Goal: Information Seeking & Learning: Learn about a topic

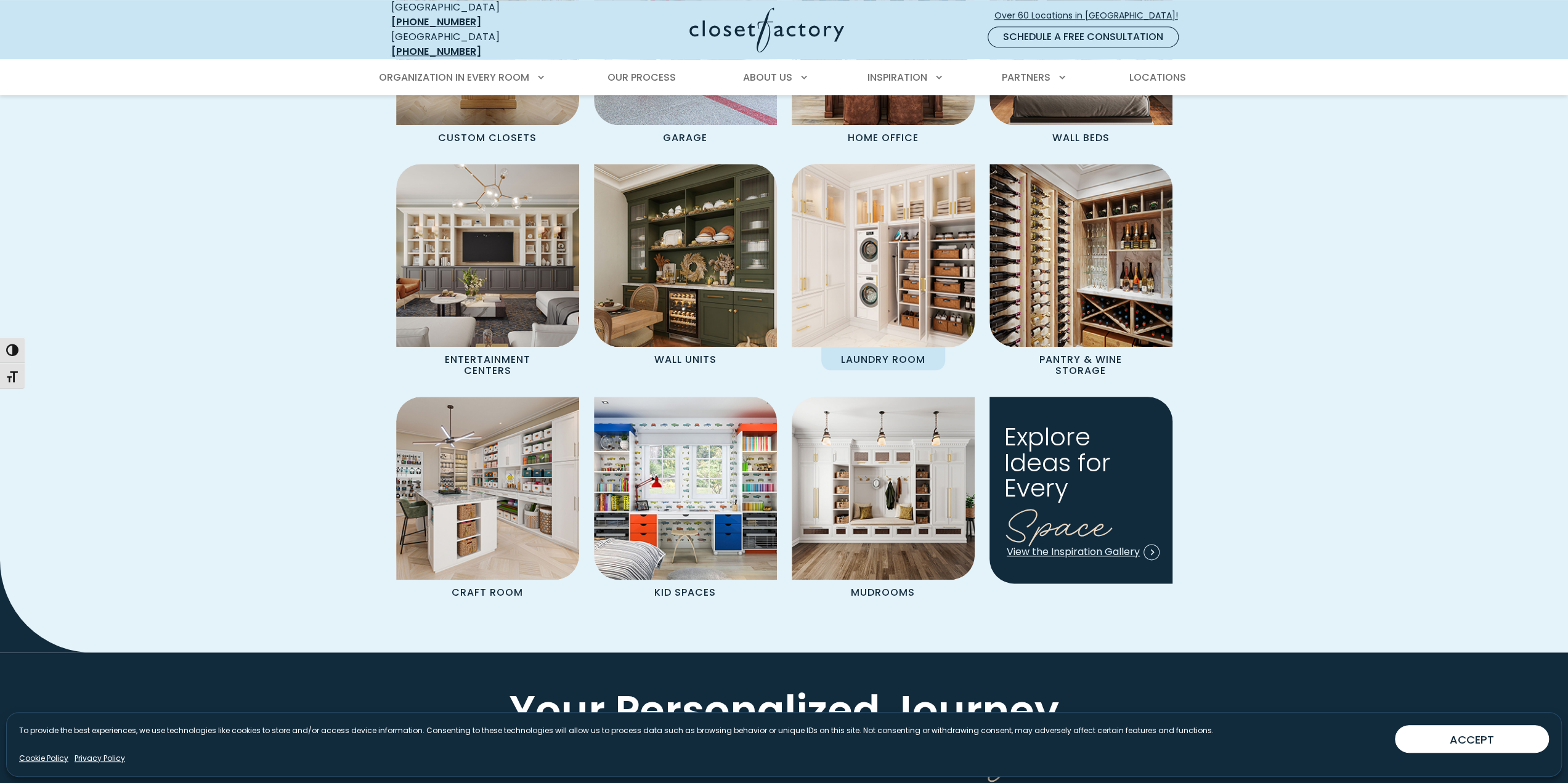
scroll to position [1232, 0]
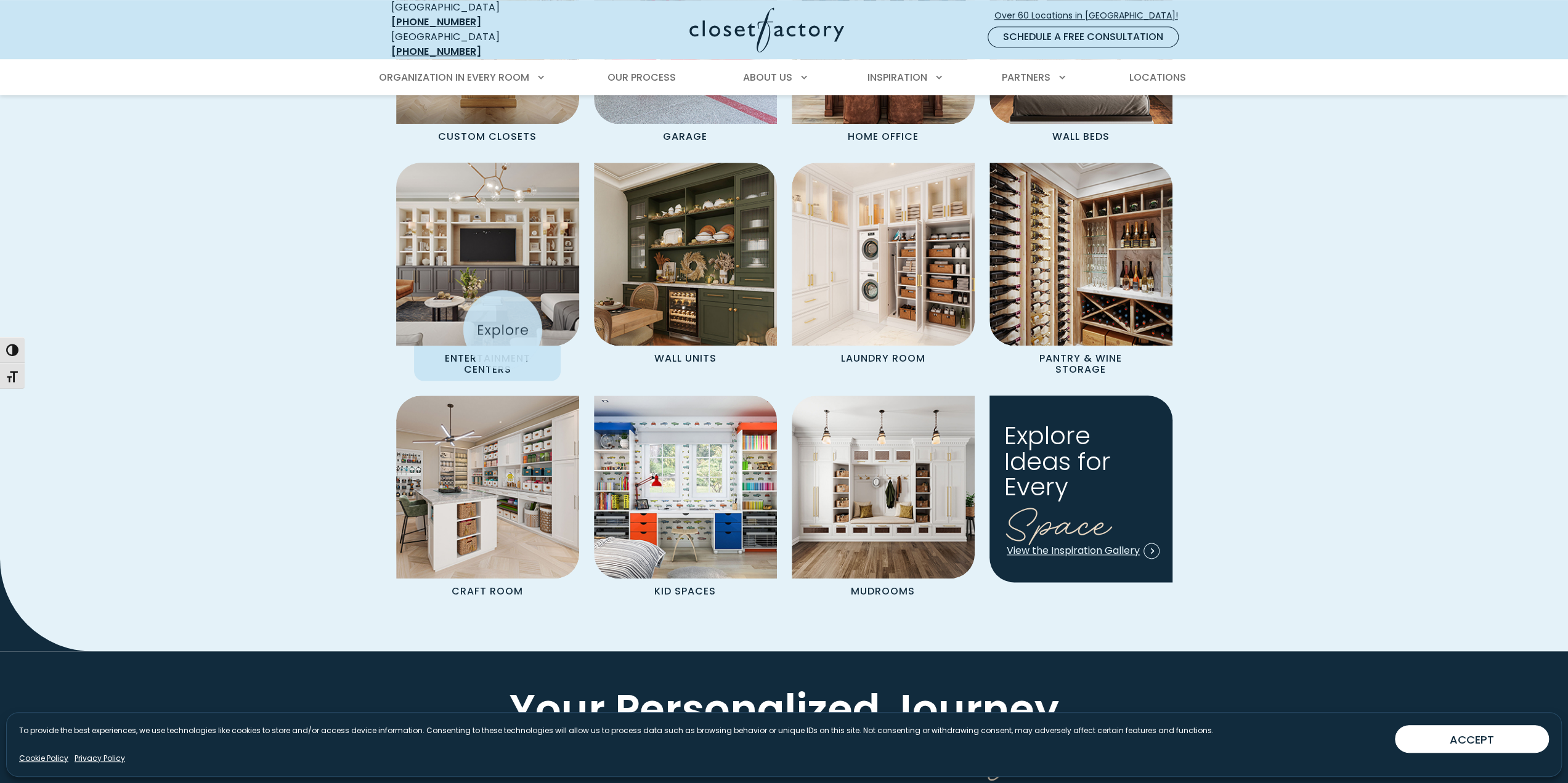
click at [498, 328] on img "Spaces Grid" at bounding box center [488, 254] width 202 height 202
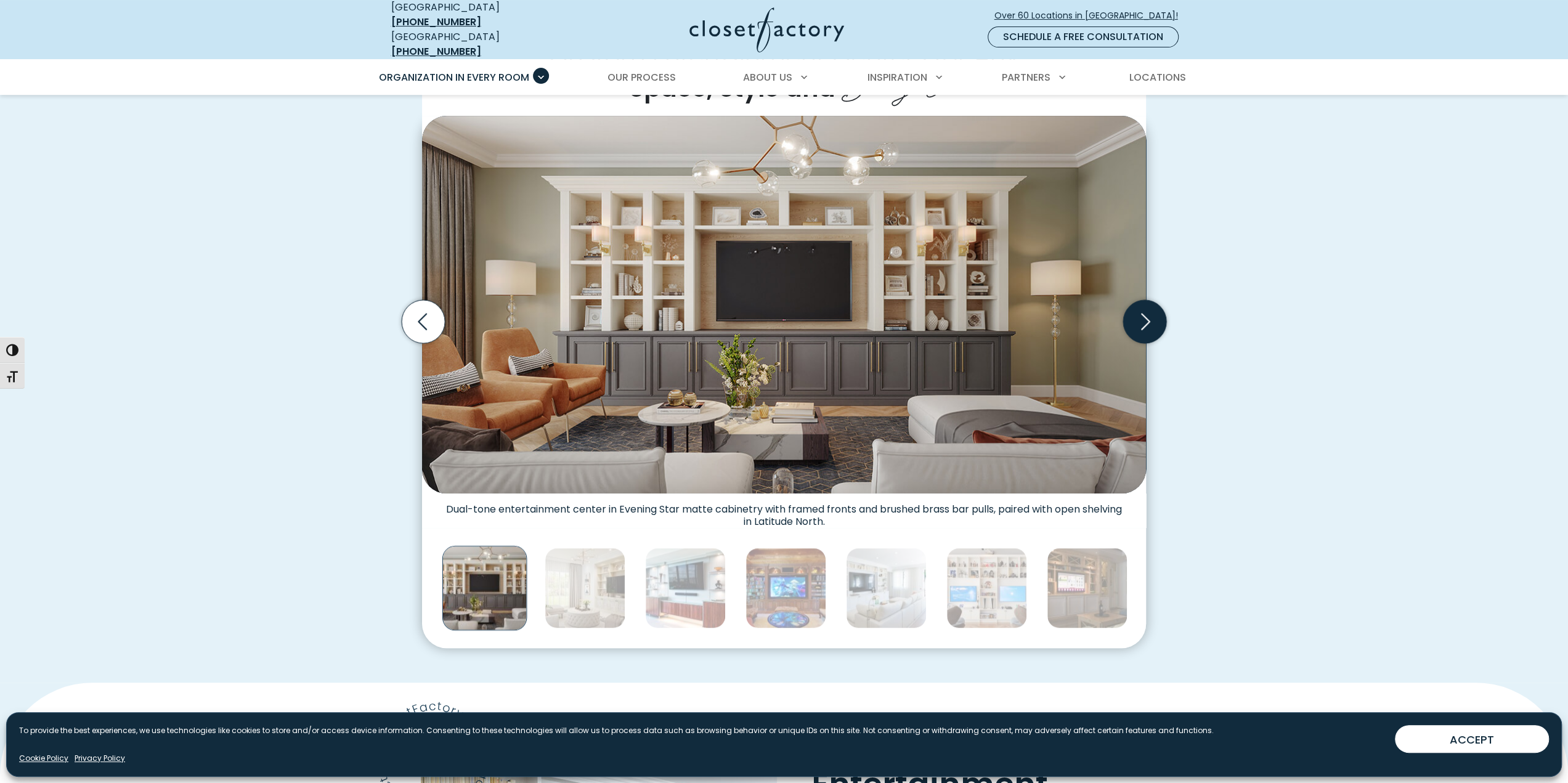
scroll to position [370, 0]
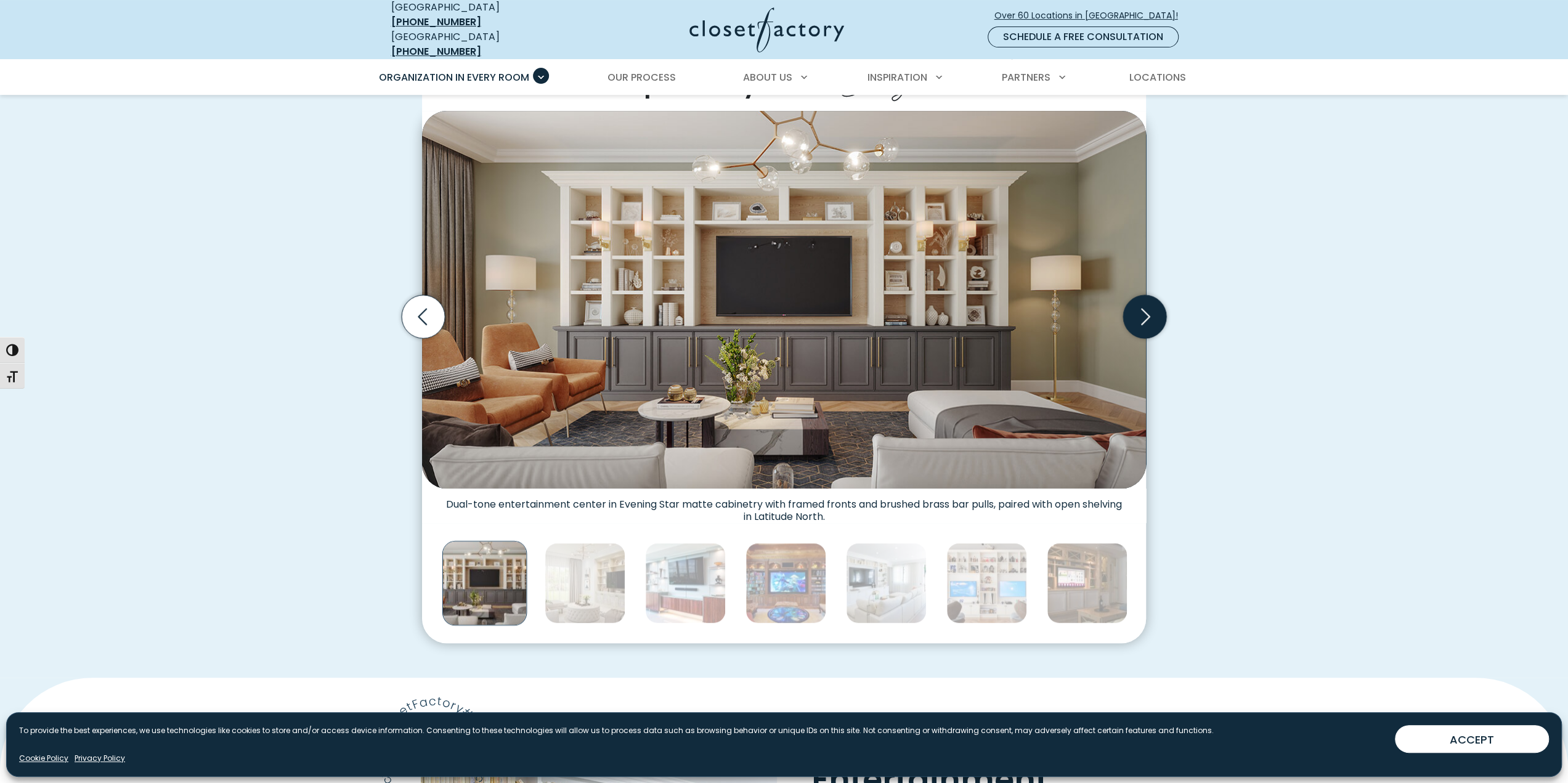
click at [1152, 317] on icon "Next slide" at bounding box center [1145, 316] width 43 height 43
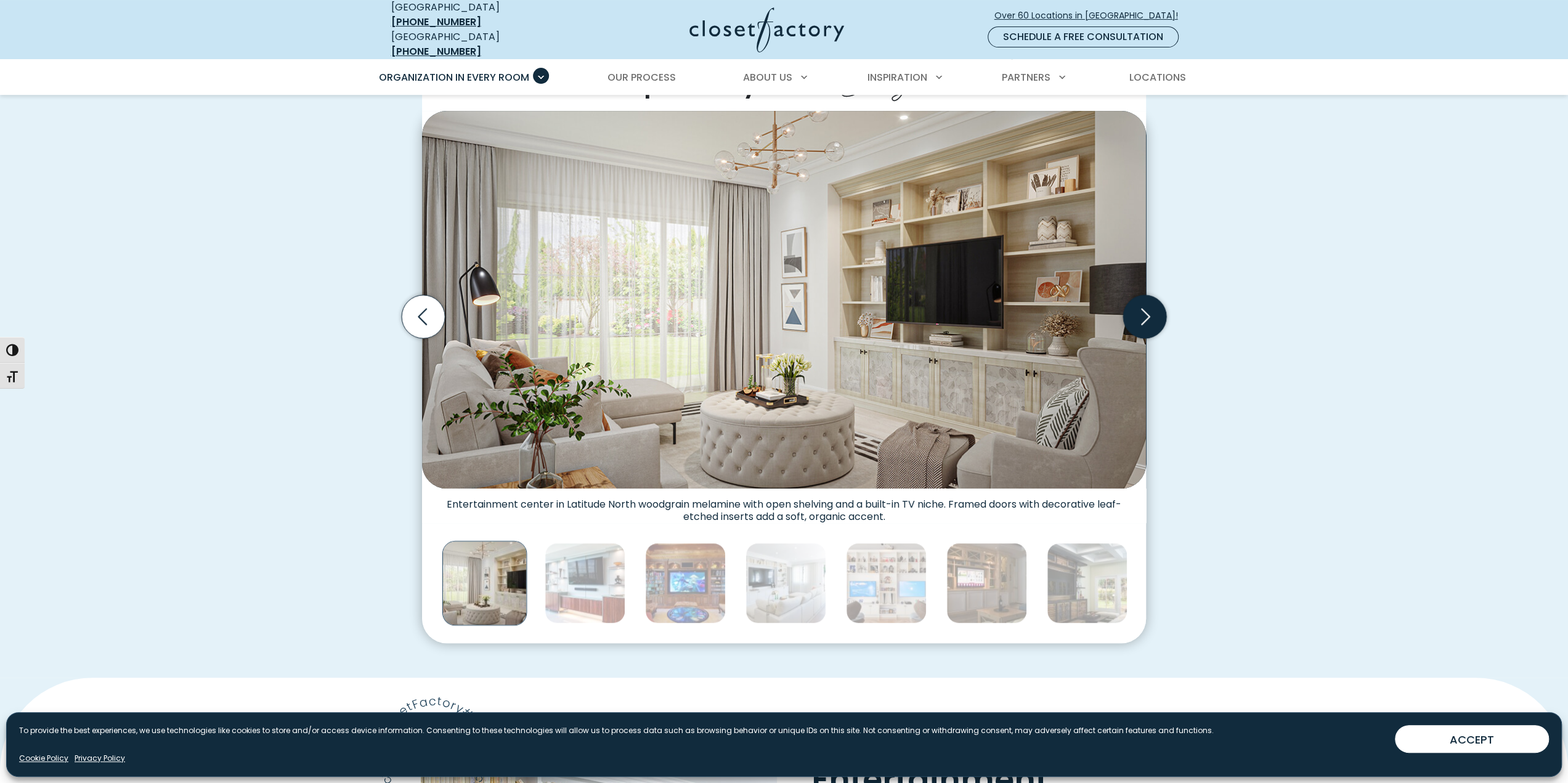
click at [1150, 313] on icon "Next slide" at bounding box center [1145, 316] width 43 height 43
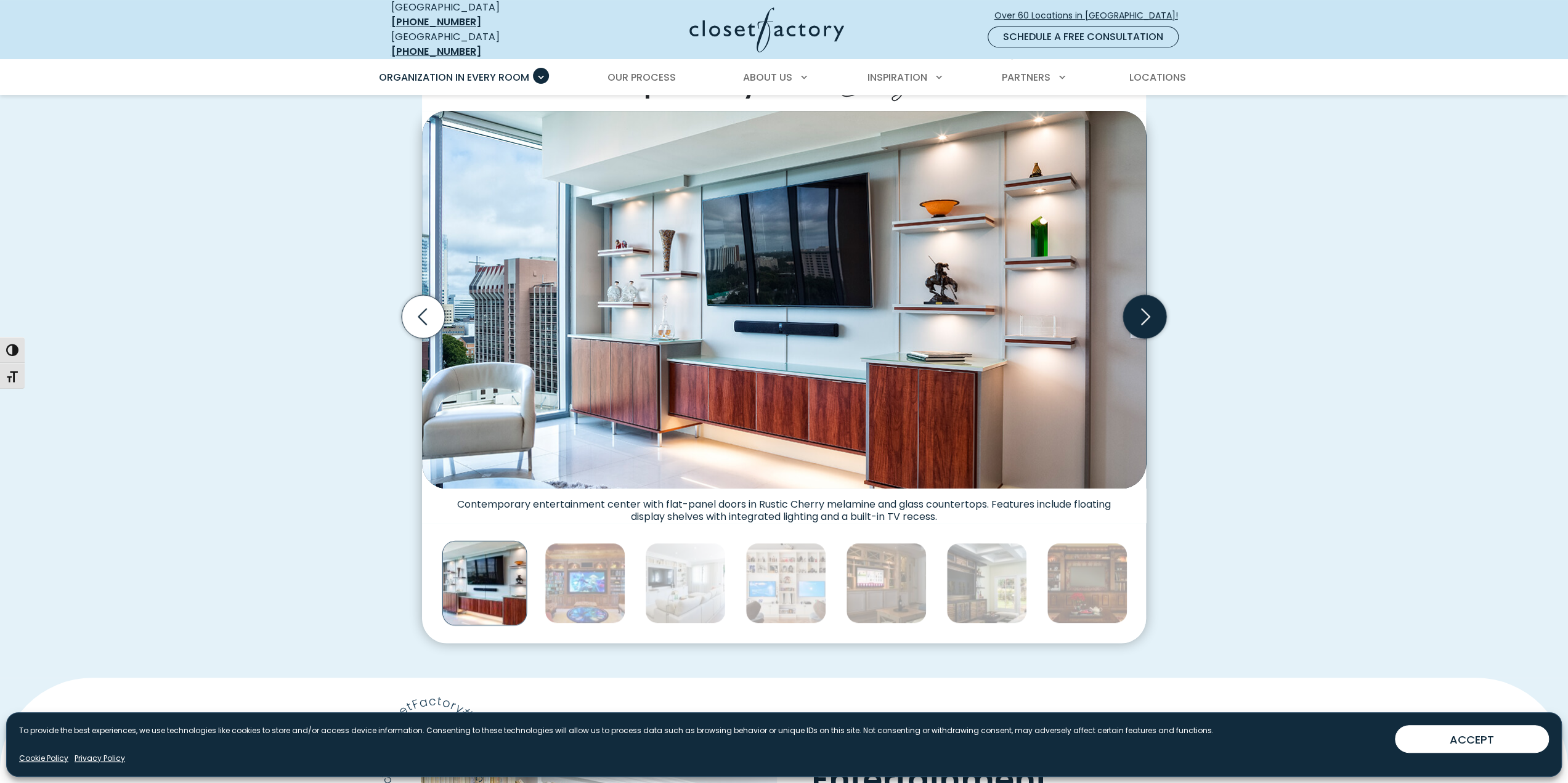
click at [1150, 313] on icon "Next slide" at bounding box center [1145, 316] width 43 height 43
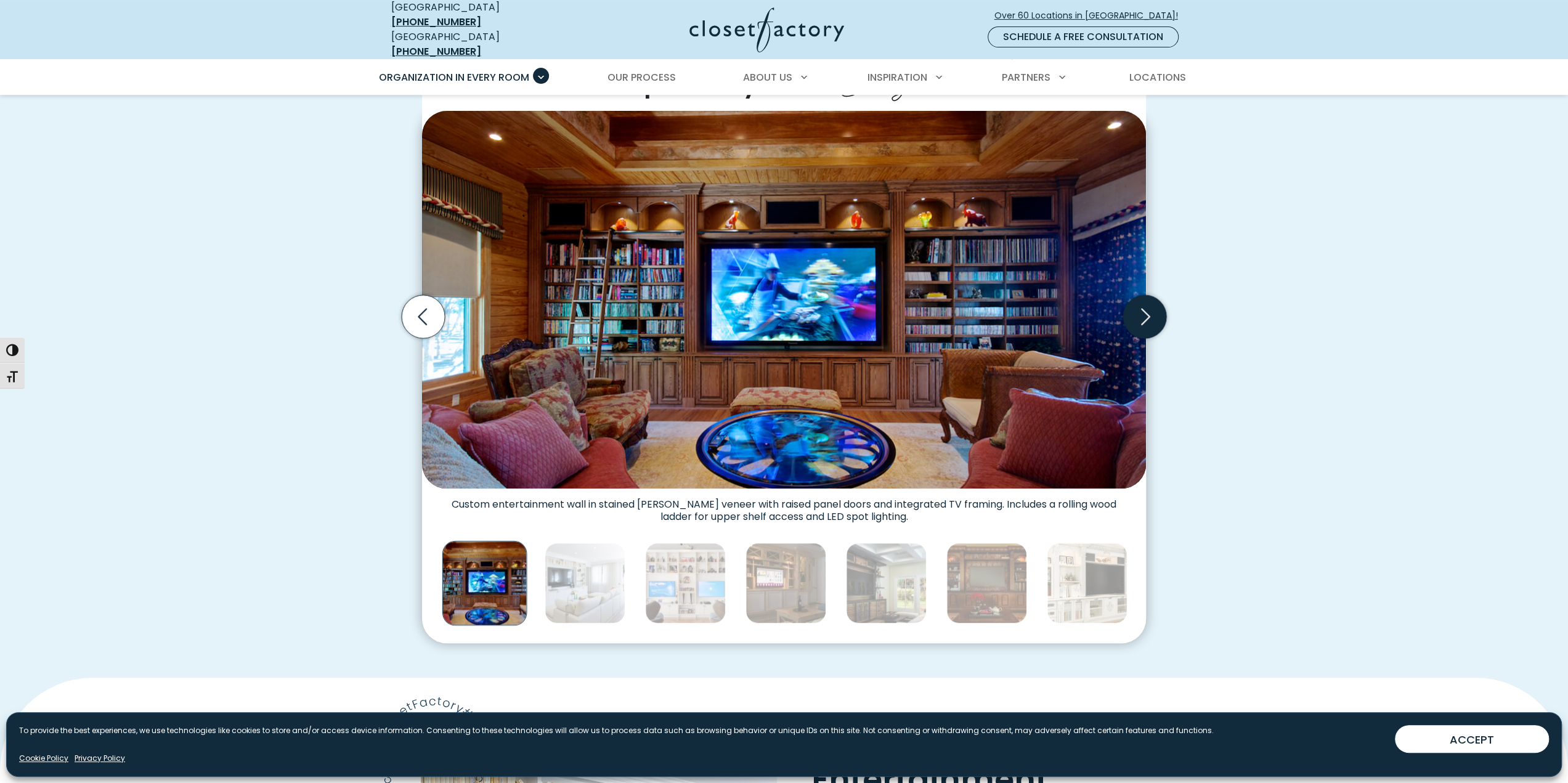
click at [1150, 313] on icon "Next slide" at bounding box center [1145, 316] width 43 height 43
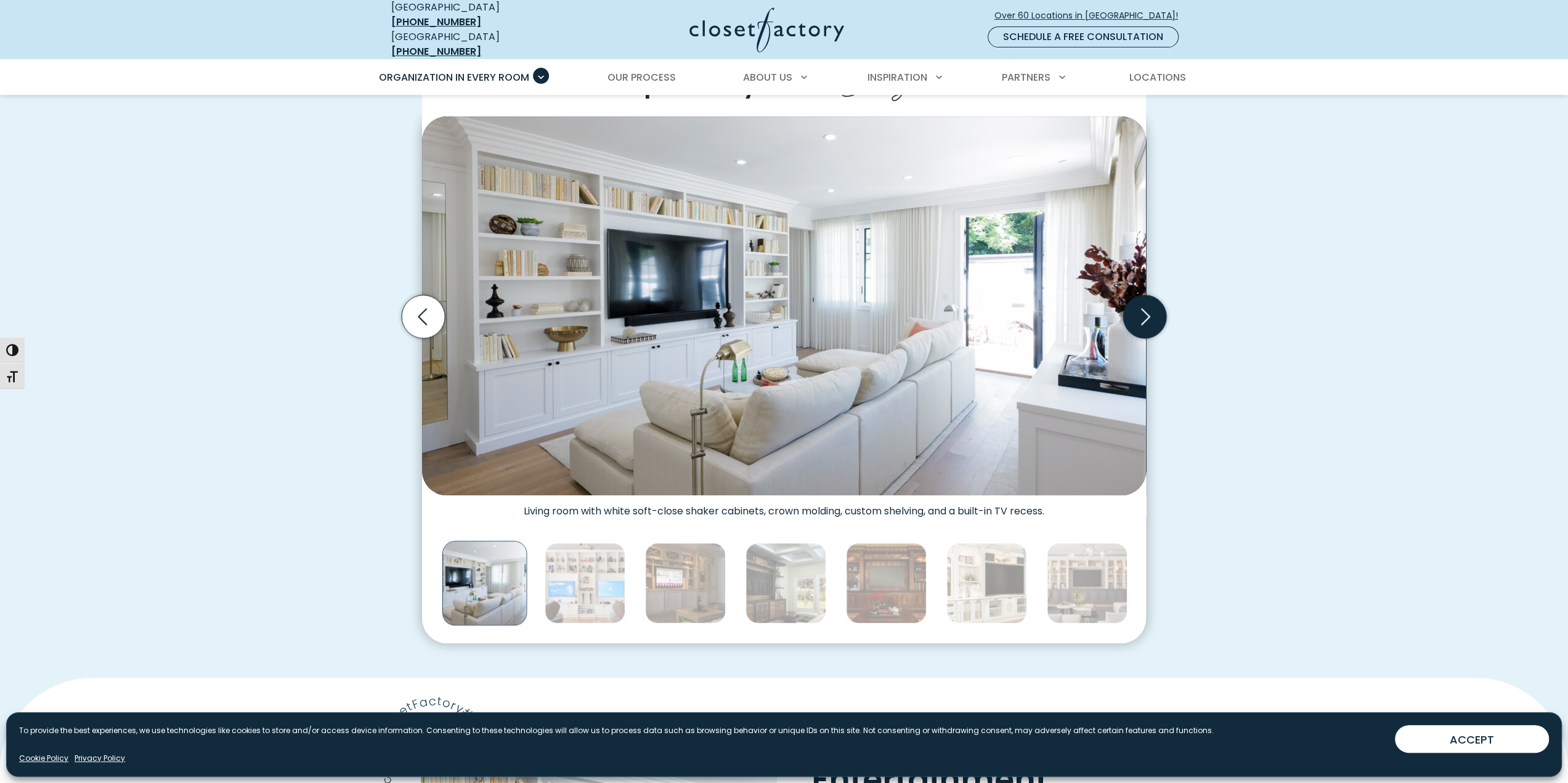
click at [1150, 313] on icon "Next slide" at bounding box center [1145, 316] width 43 height 43
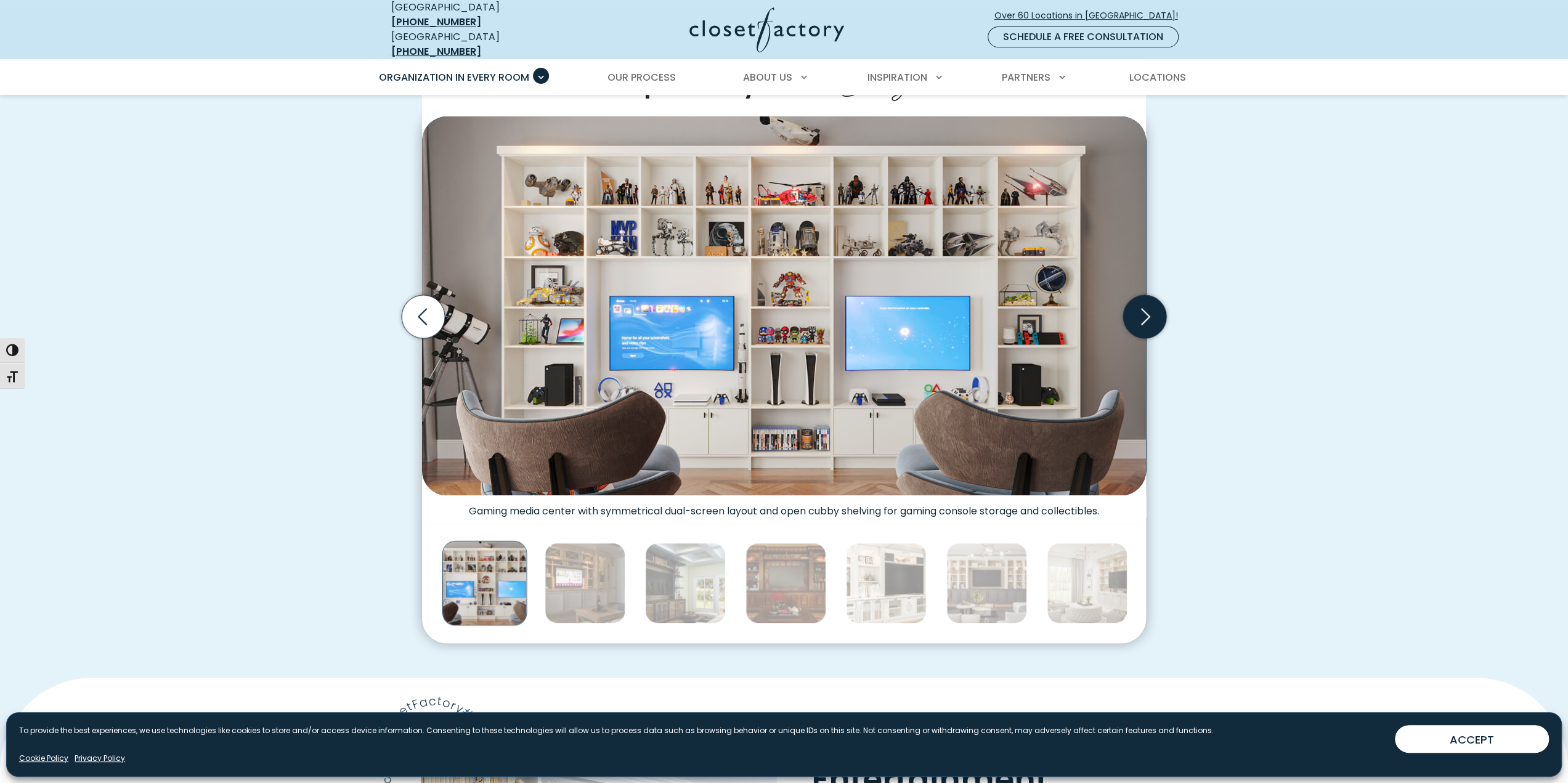
click at [1150, 313] on icon "Next slide" at bounding box center [1145, 316] width 43 height 43
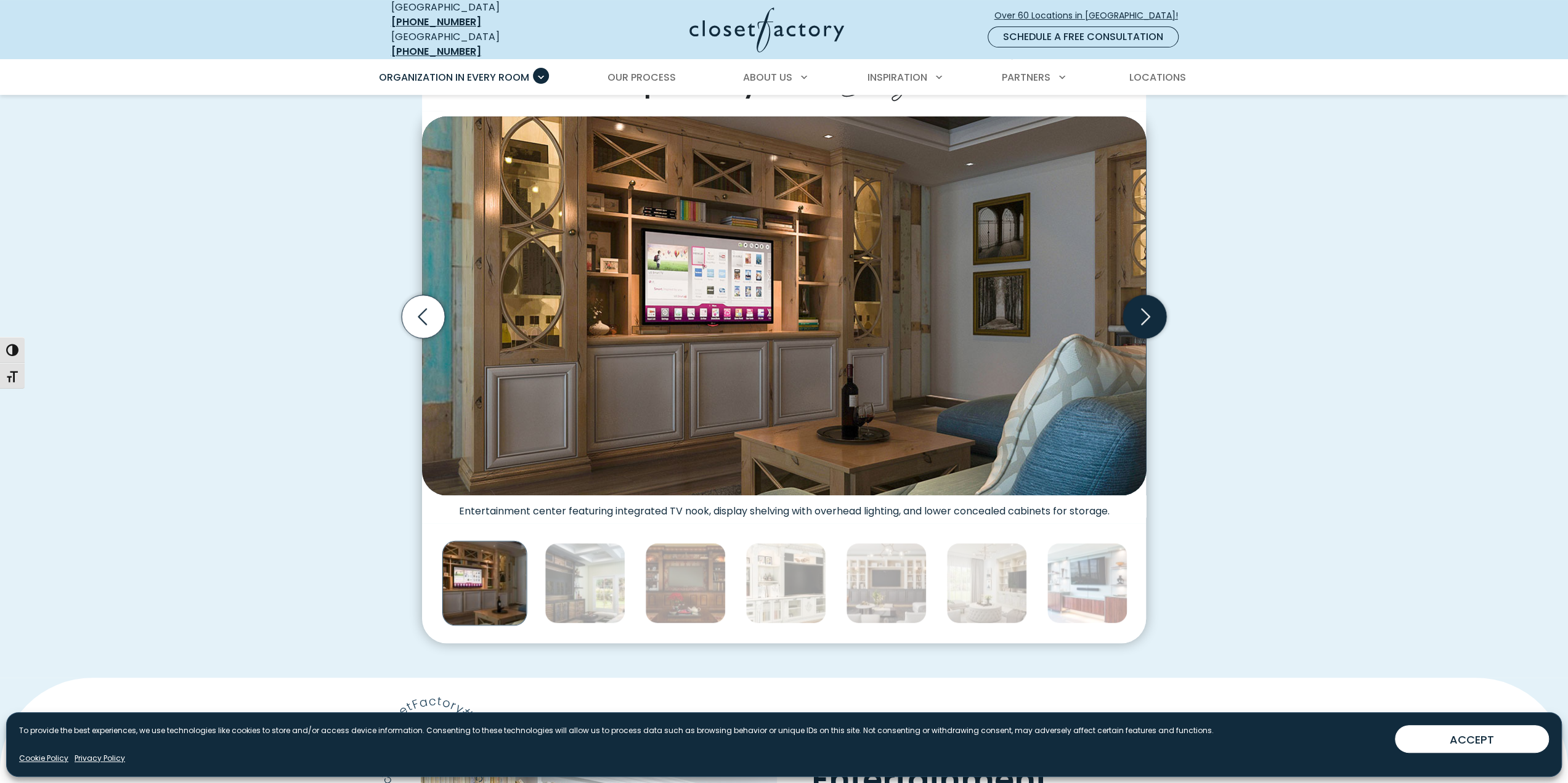
click at [1150, 313] on icon "Next slide" at bounding box center [1145, 316] width 43 height 43
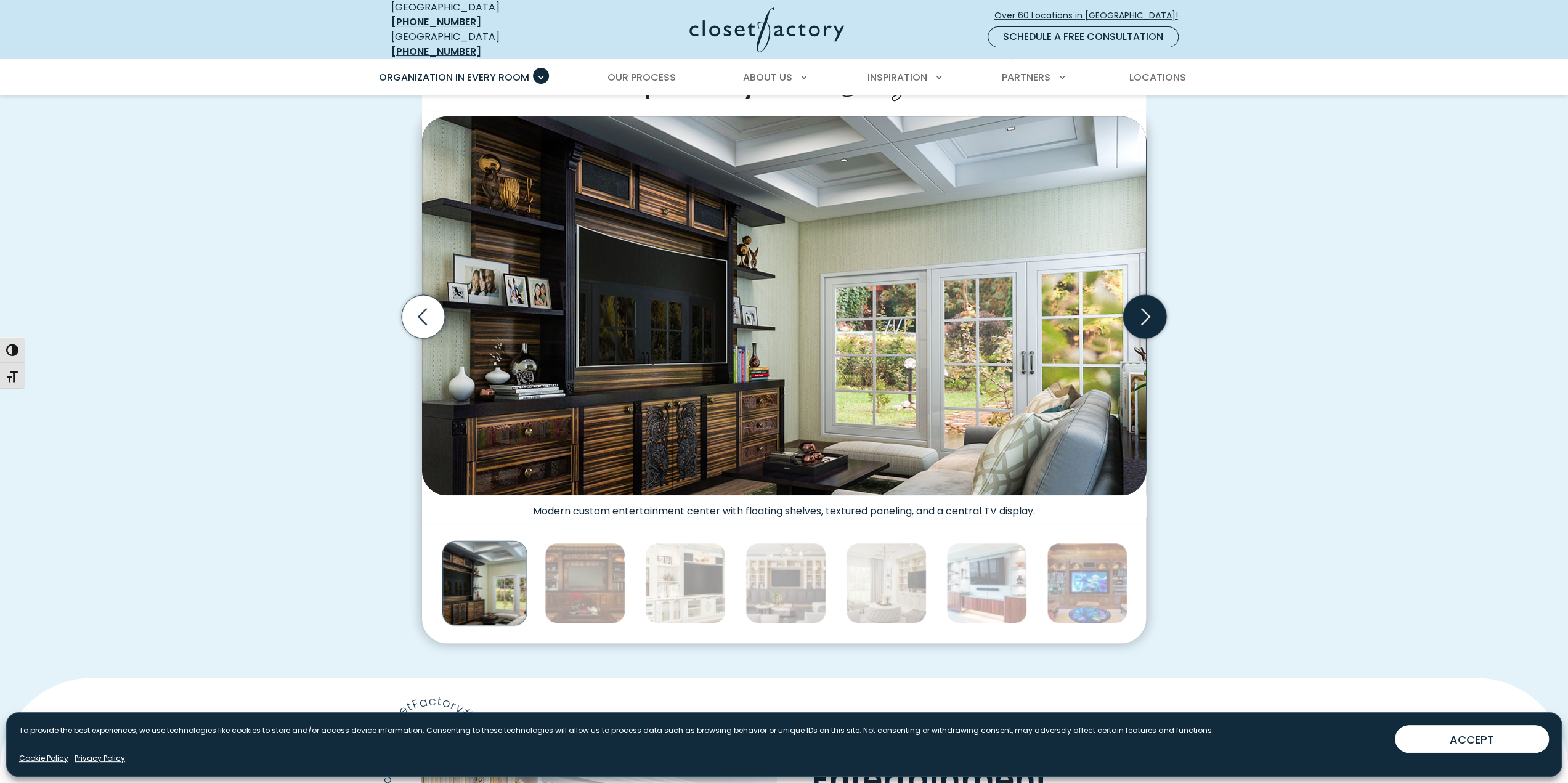
click at [1150, 313] on icon "Next slide" at bounding box center [1145, 316] width 43 height 43
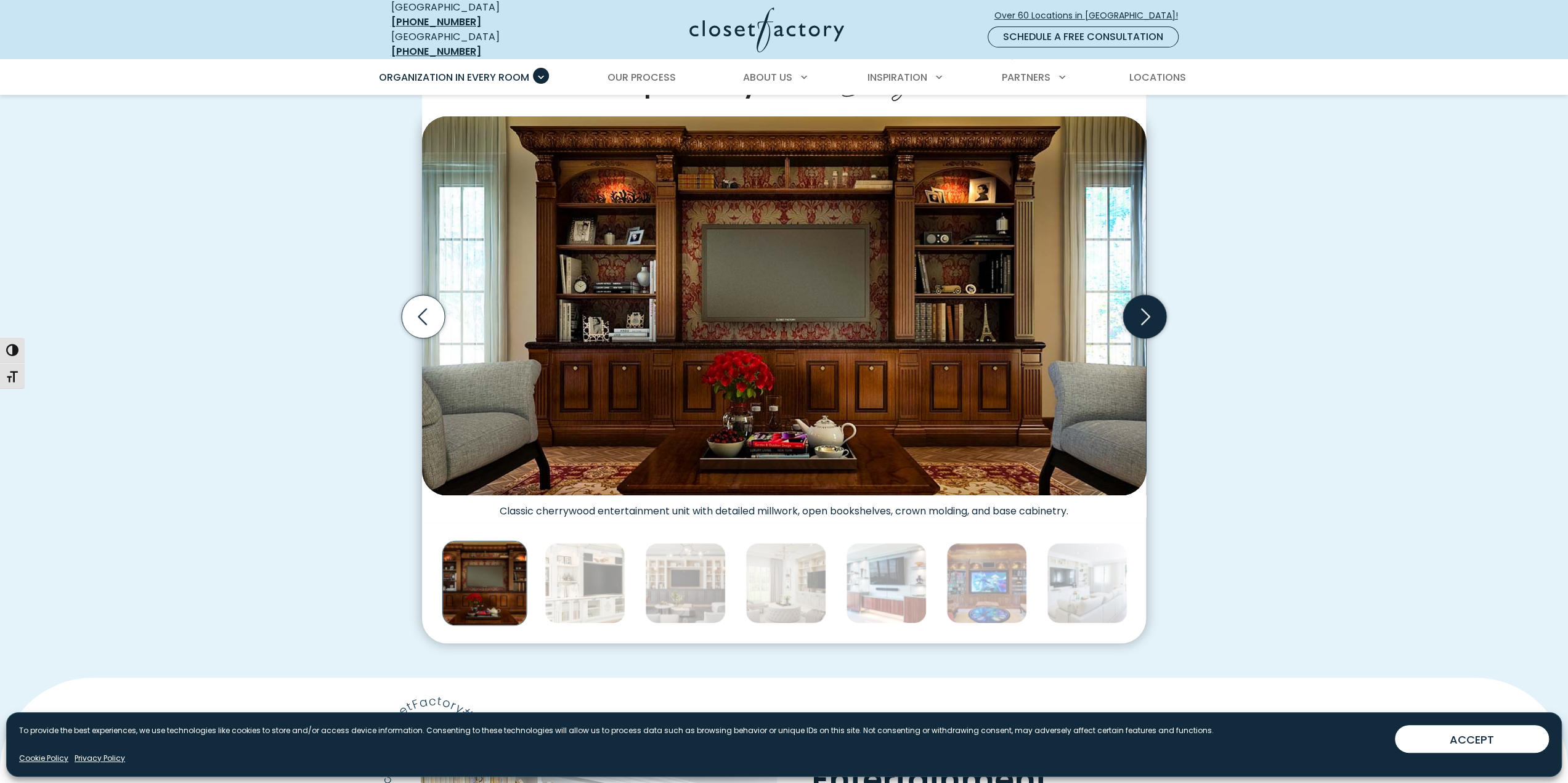
click at [1150, 313] on icon "Next slide" at bounding box center [1145, 316] width 43 height 43
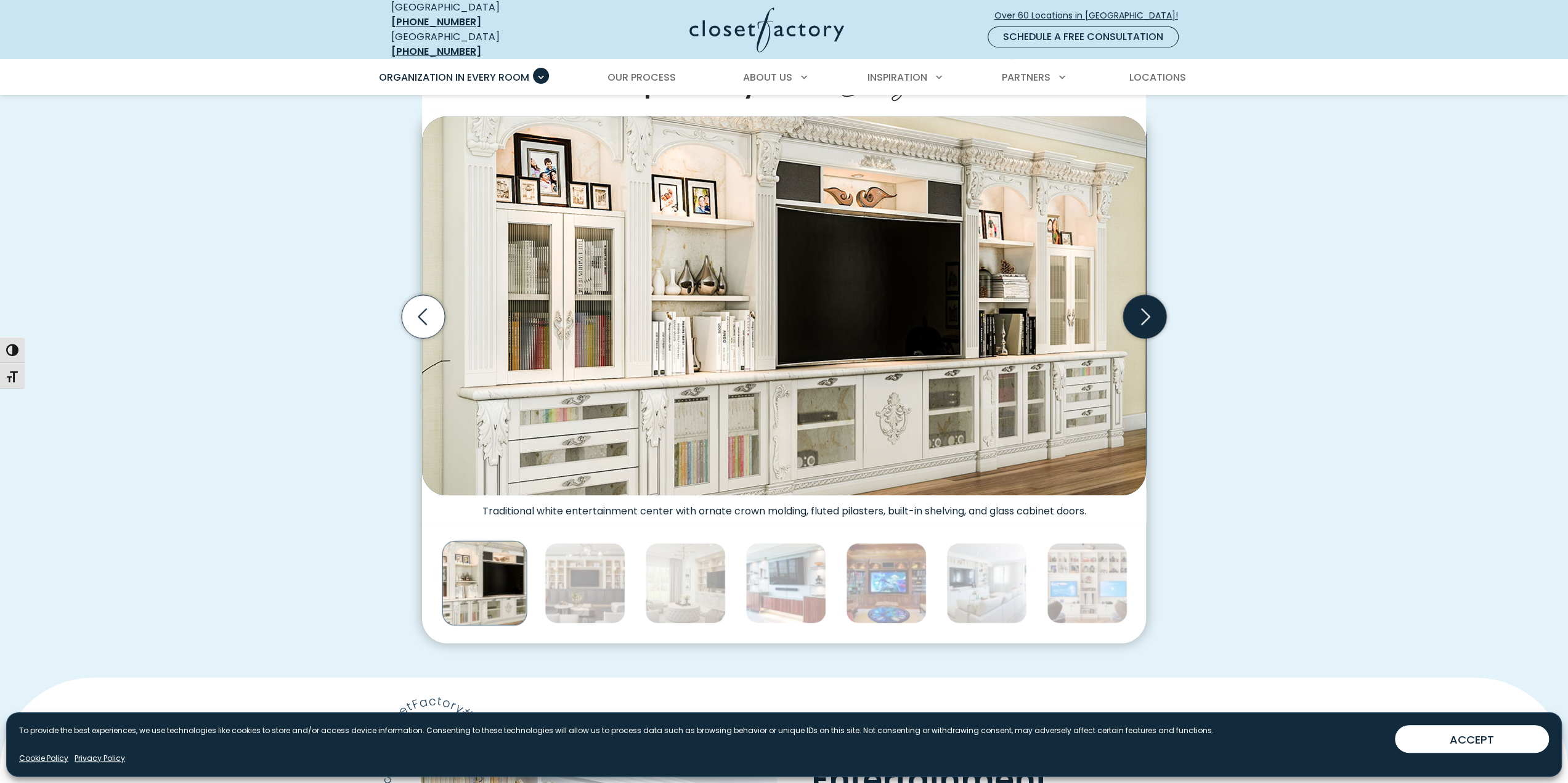
click at [1150, 313] on icon "Next slide" at bounding box center [1145, 316] width 43 height 43
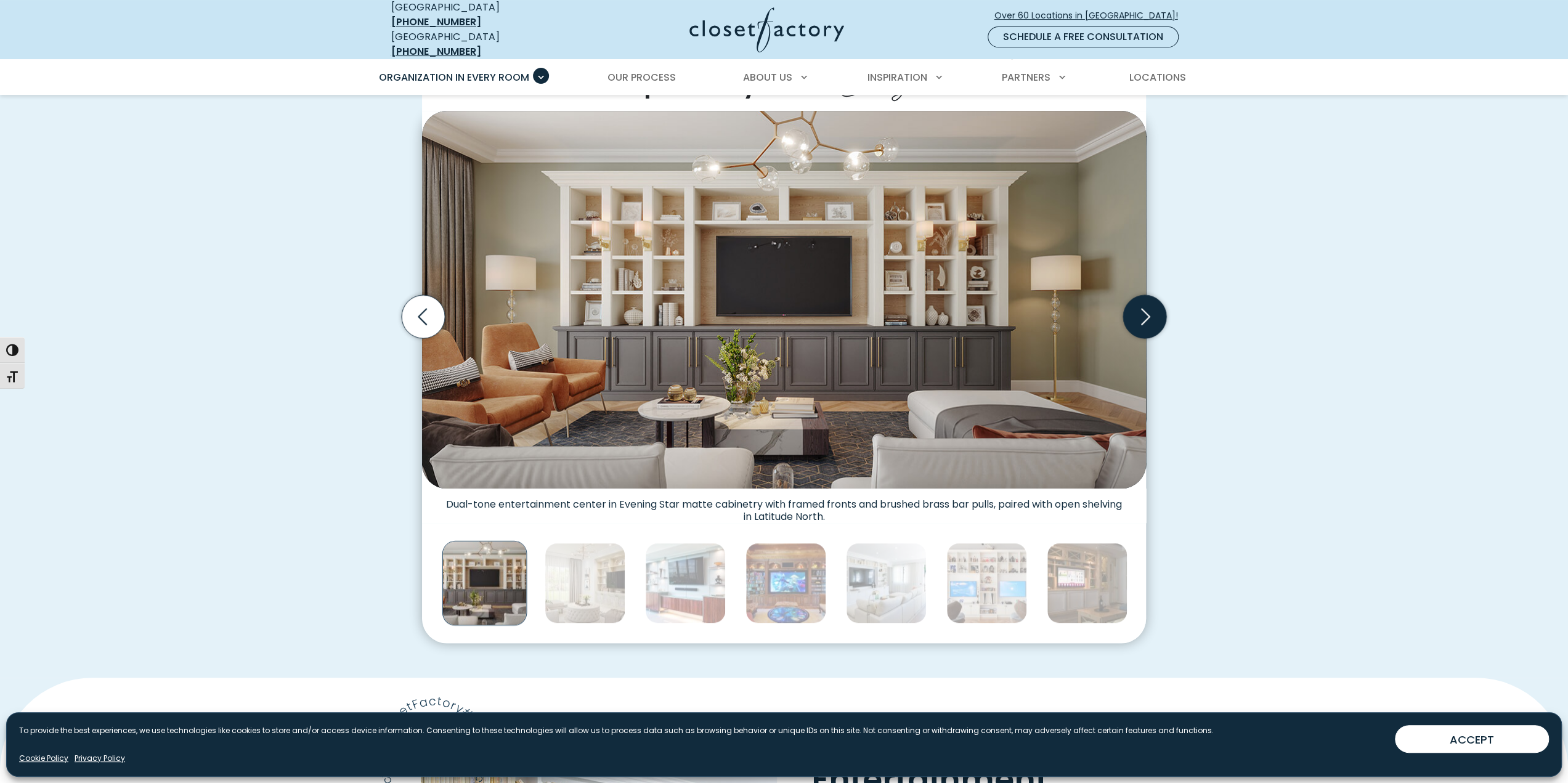
click at [1150, 313] on icon "Next slide" at bounding box center [1145, 316] width 43 height 43
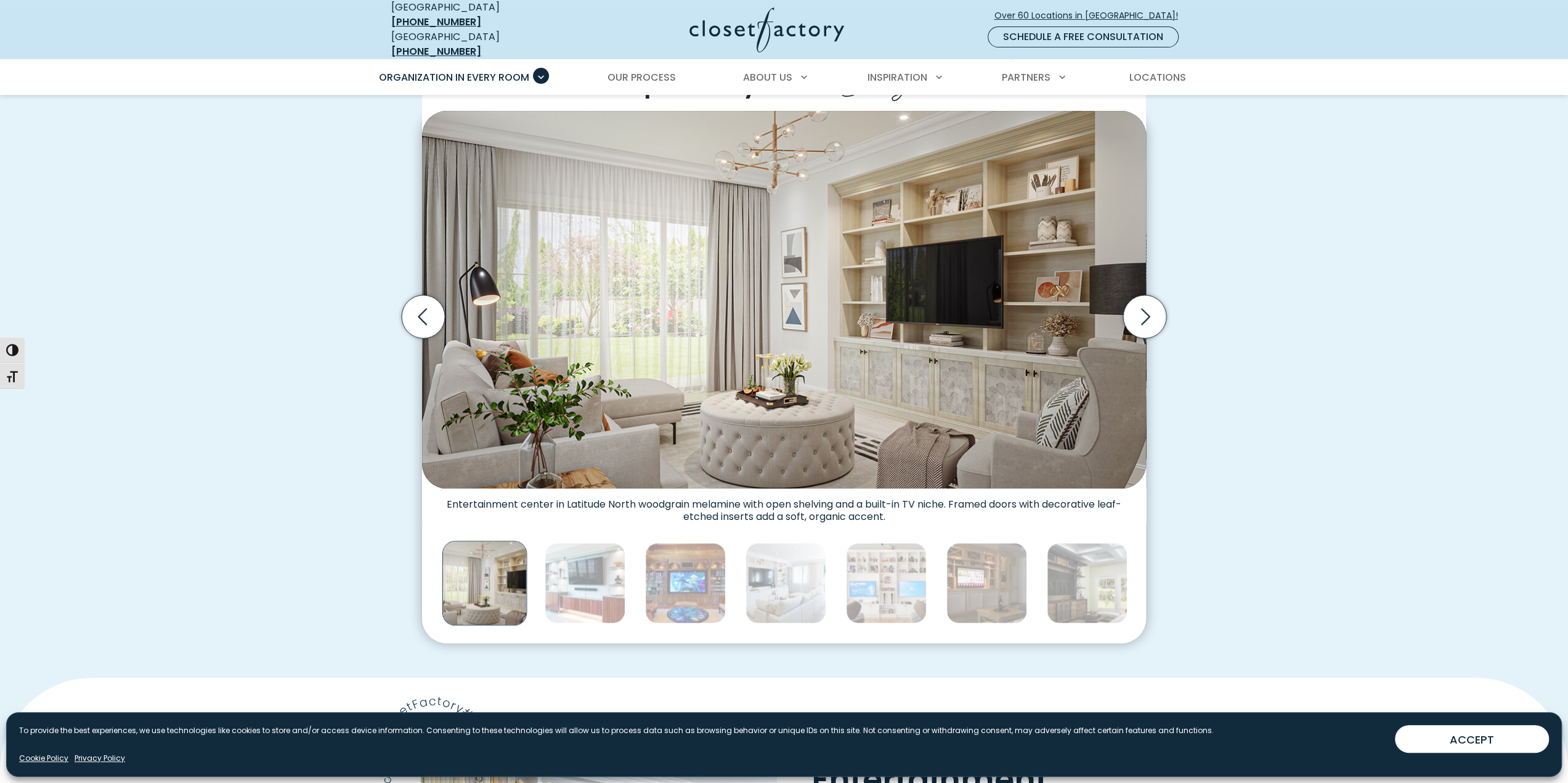
click at [1264, 189] on div "Custom Entertainment Centers for Any Space, Style and Budget Traditional white …" at bounding box center [784, 333] width 1568 height 688
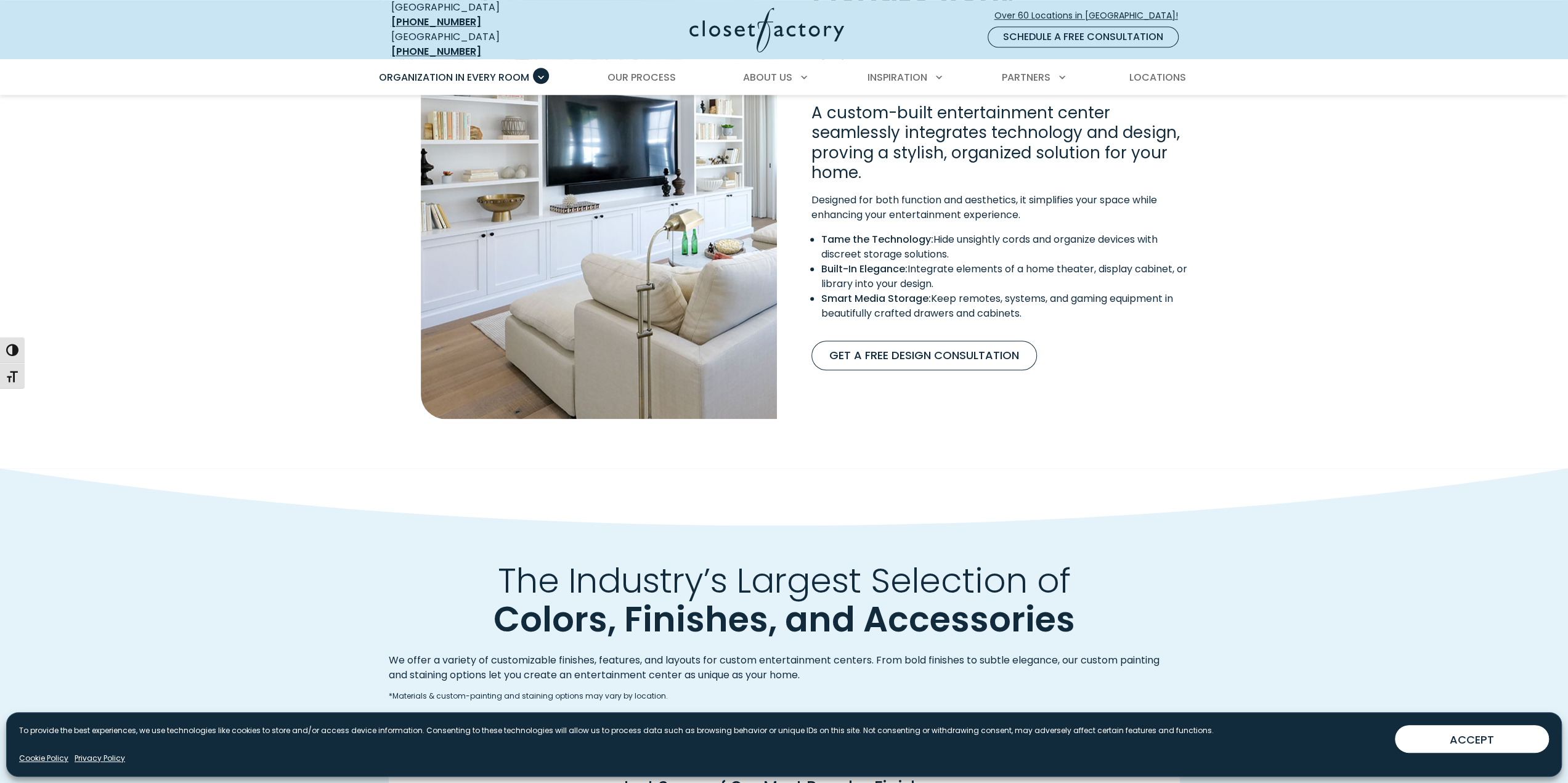
scroll to position [0, 0]
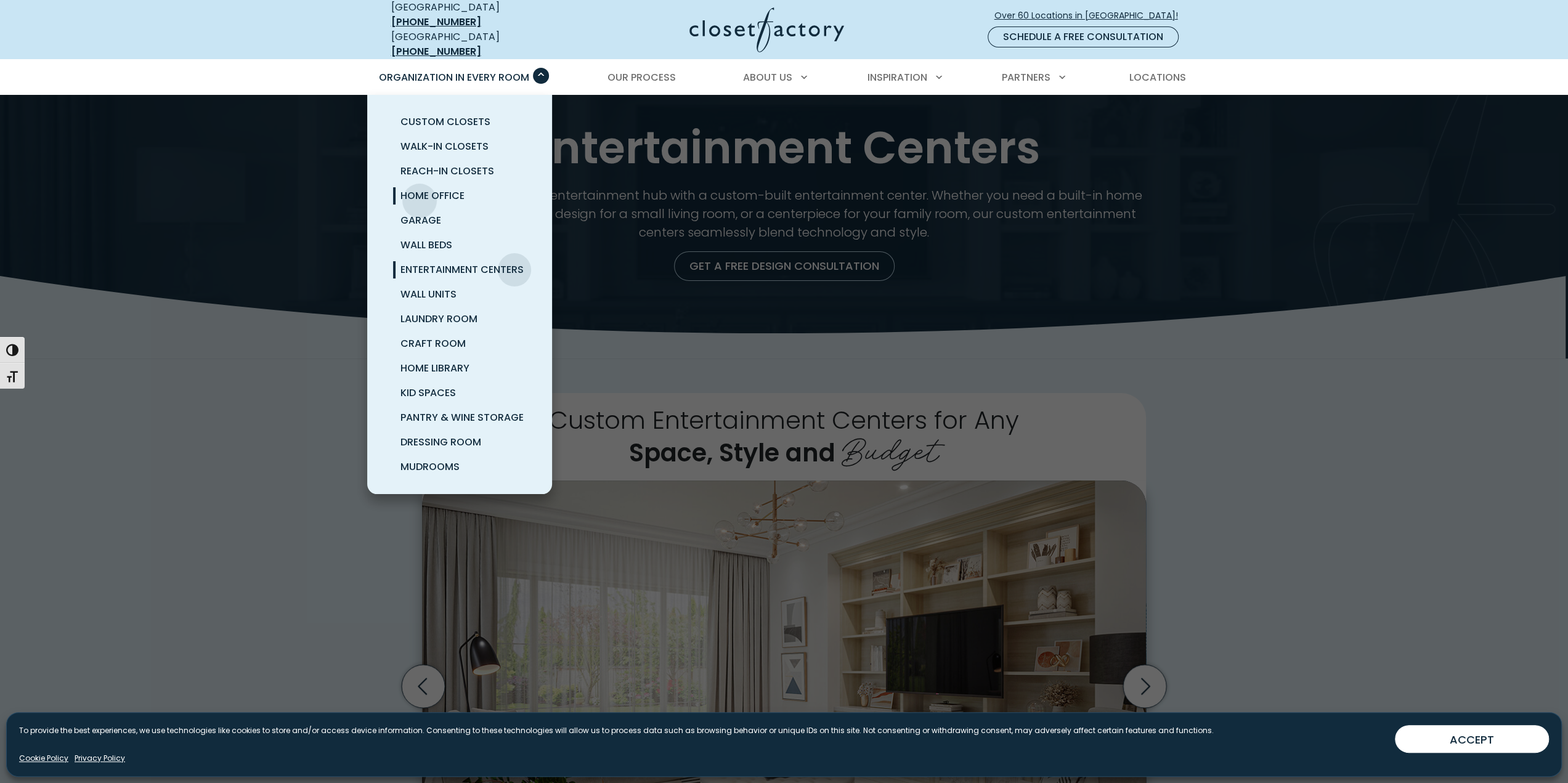
click at [422, 189] on span "Home Office" at bounding box center [432, 196] width 64 height 14
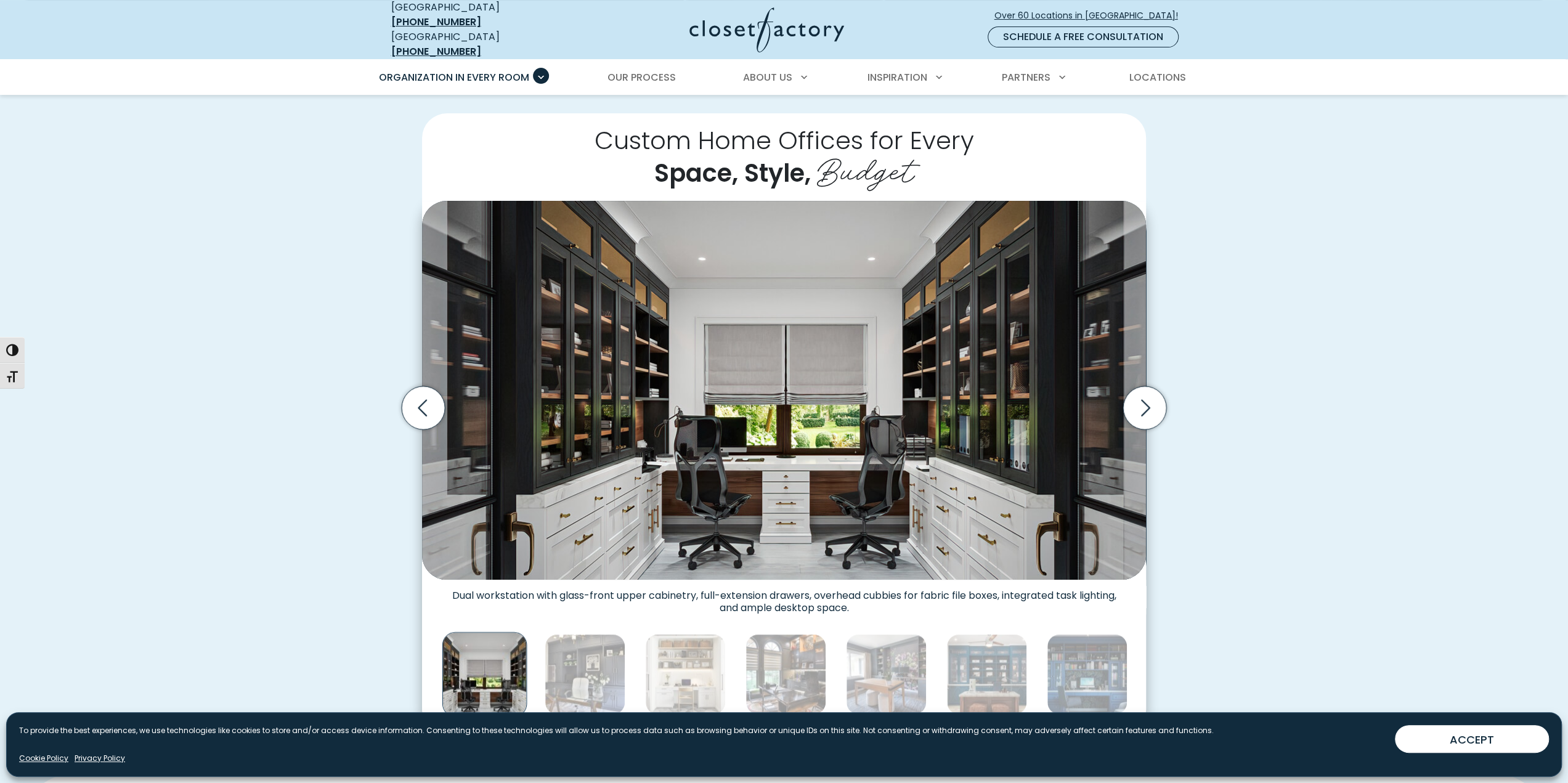
scroll to position [308, 0]
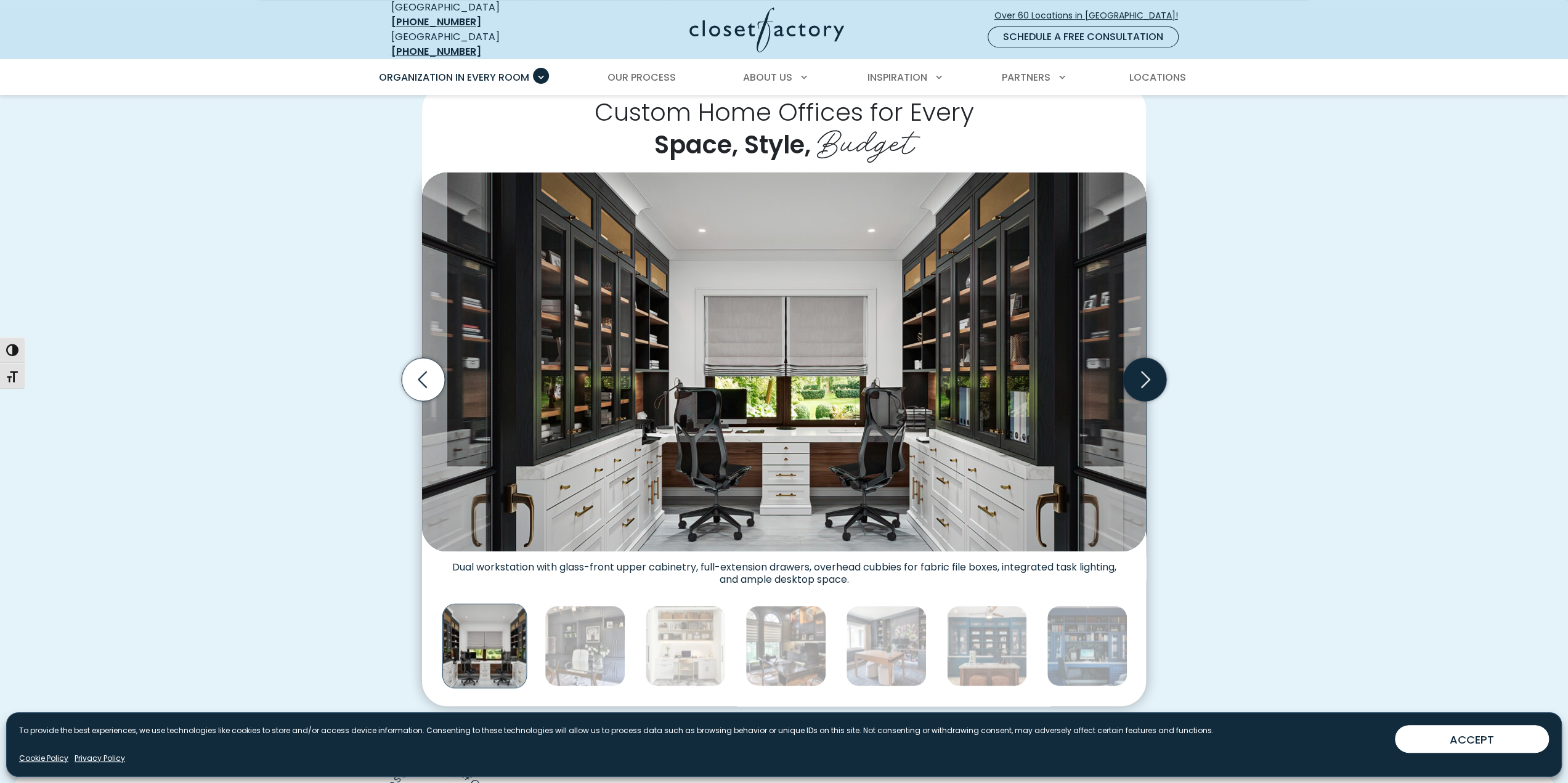
click at [1145, 385] on icon "Next slide" at bounding box center [1145, 379] width 43 height 43
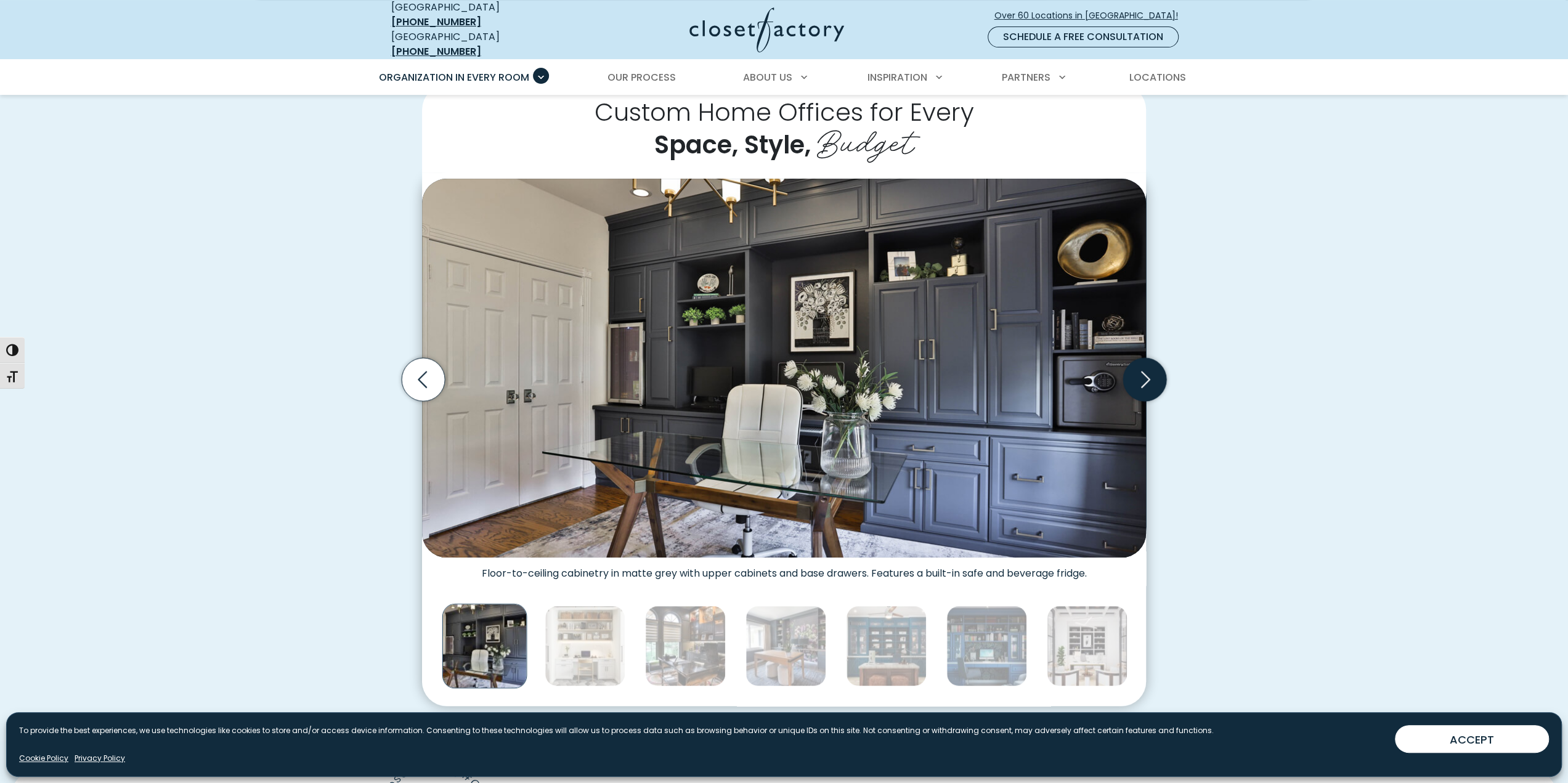
click at [1146, 379] on icon "Next slide" at bounding box center [1145, 379] width 43 height 43
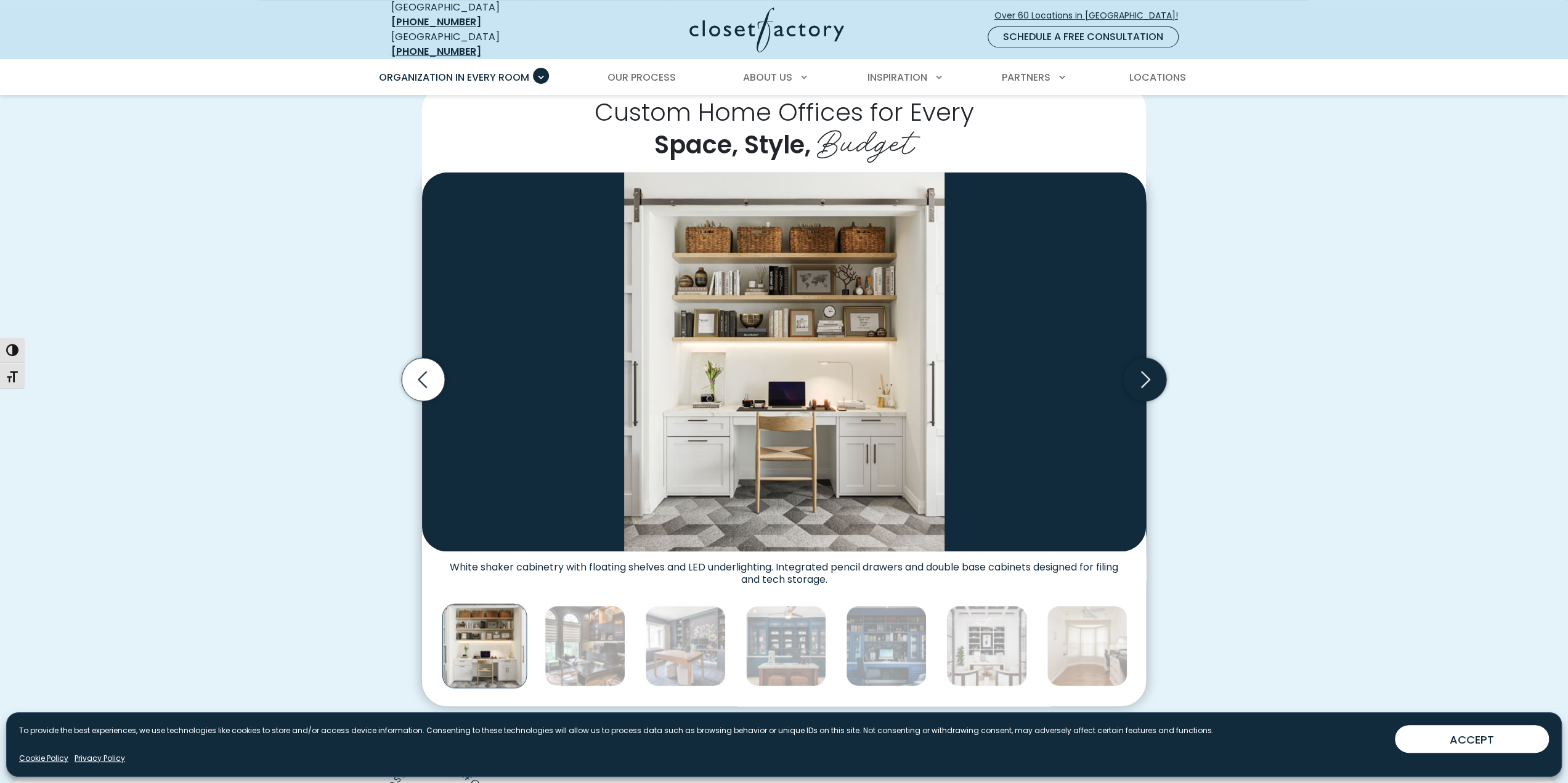
click at [1146, 379] on icon "Next slide" at bounding box center [1145, 379] width 43 height 43
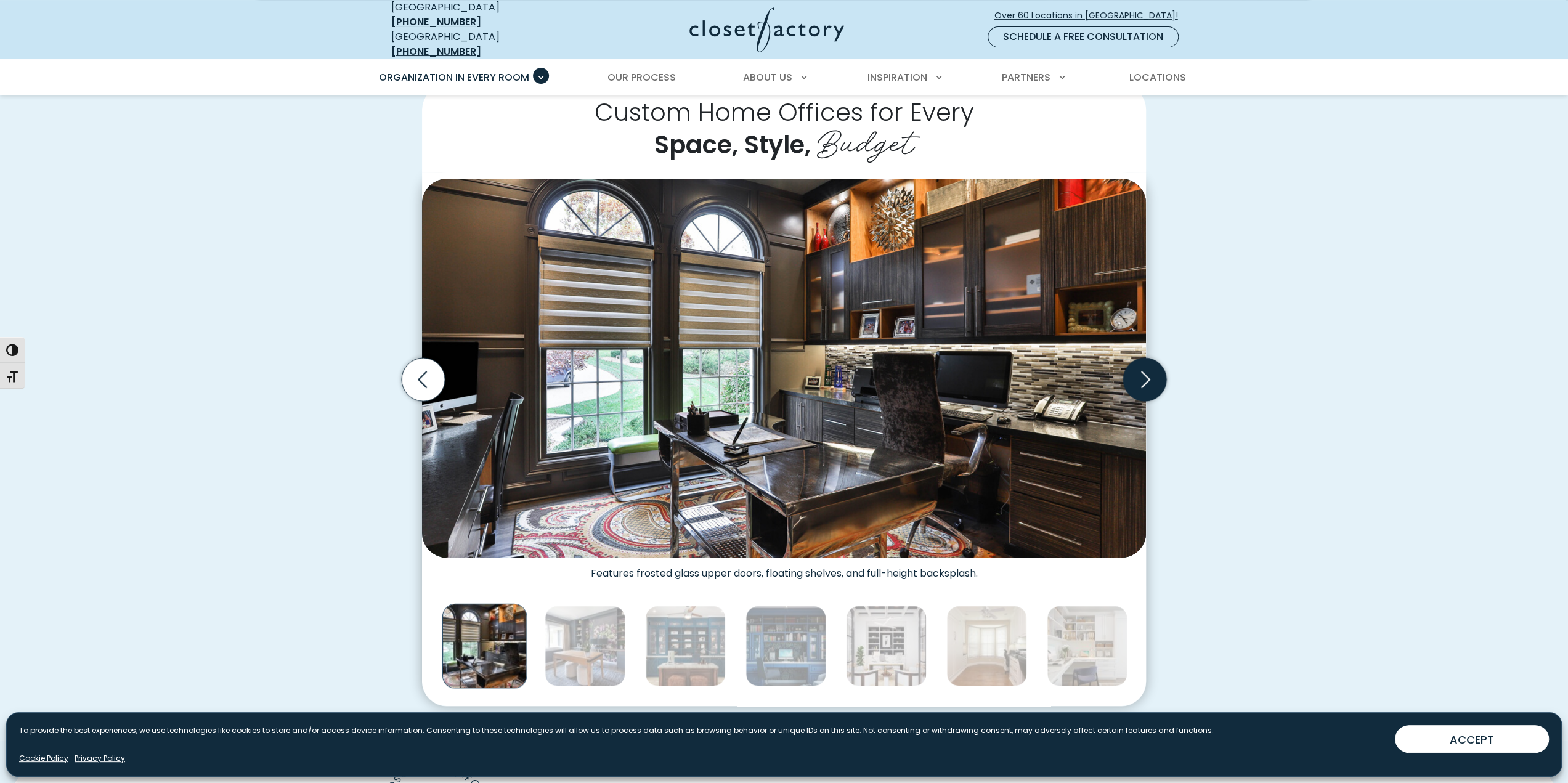
click at [1146, 379] on icon "Next slide" at bounding box center [1145, 379] width 43 height 43
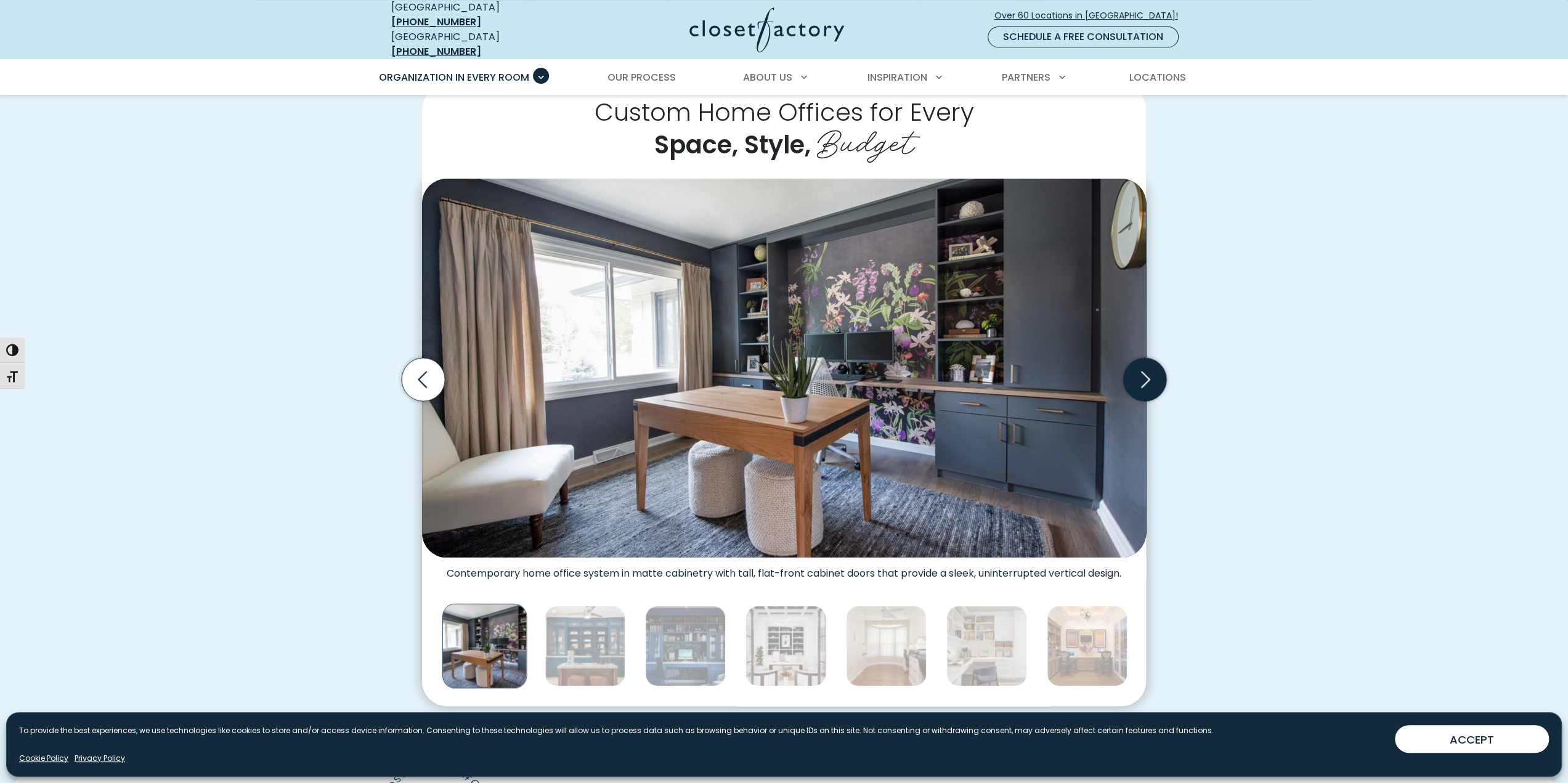
click at [1146, 379] on icon "Next slide" at bounding box center [1145, 379] width 43 height 43
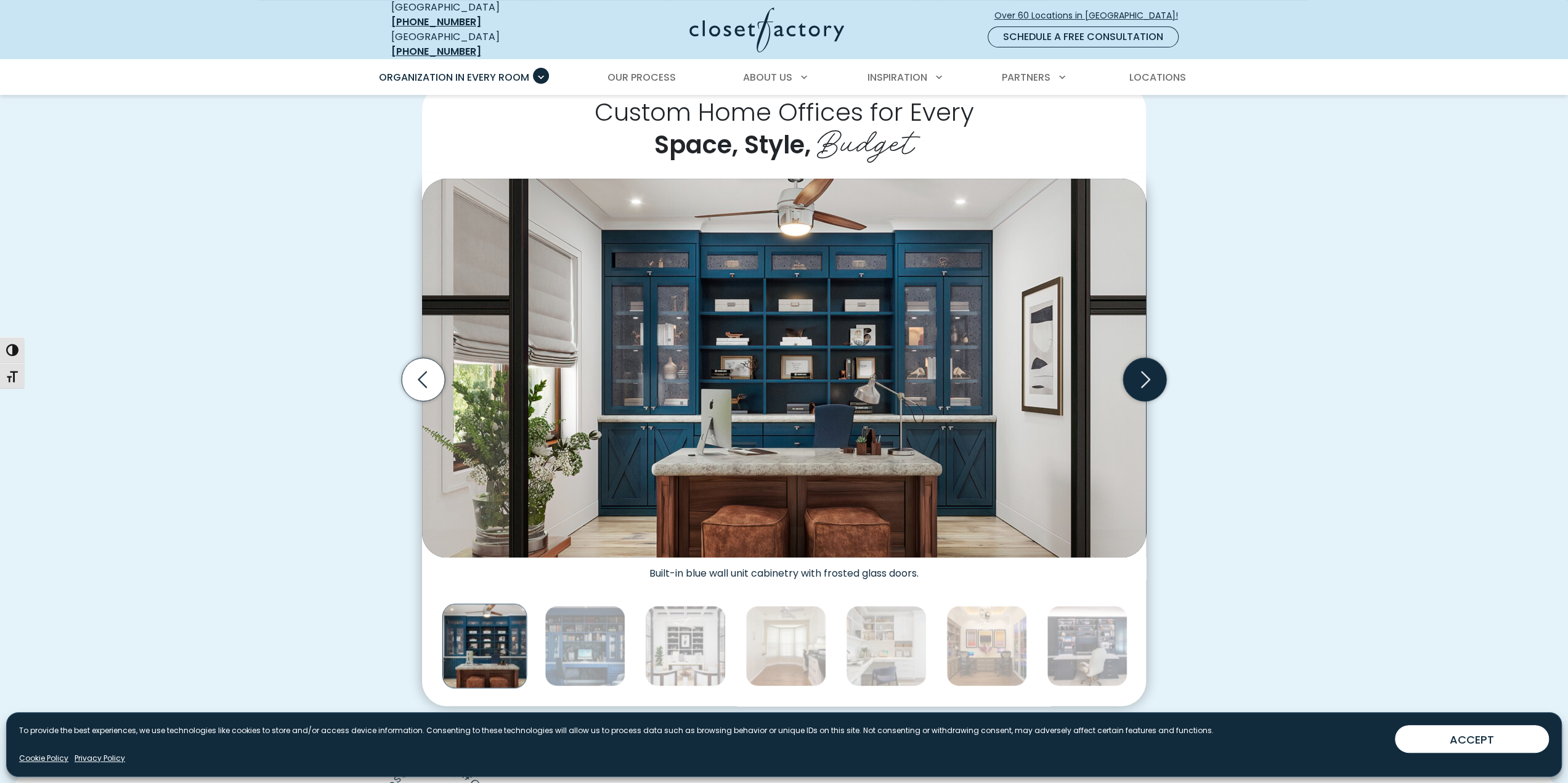
click at [1146, 379] on icon "Next slide" at bounding box center [1145, 379] width 43 height 43
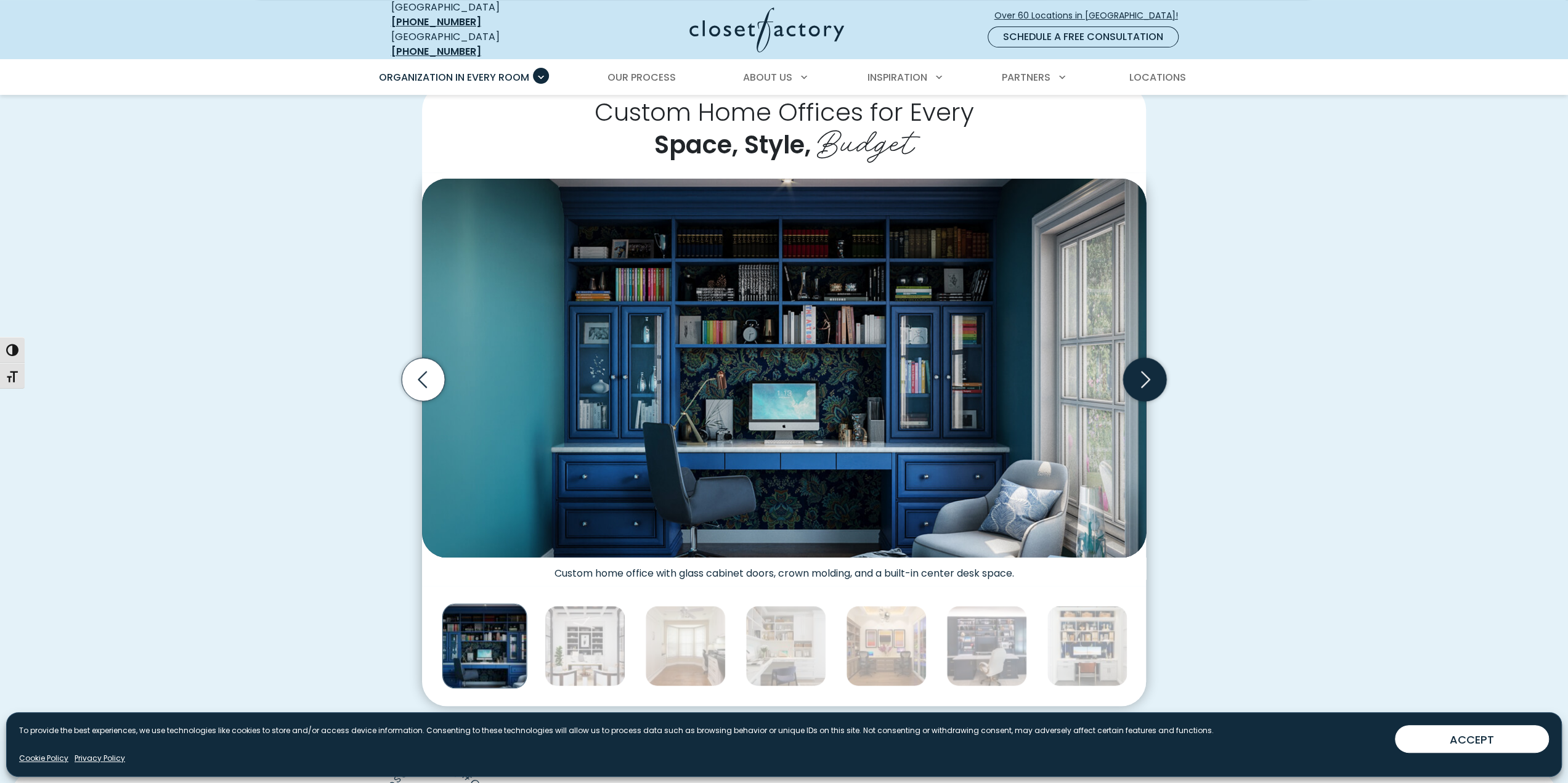
click at [1146, 379] on icon "Next slide" at bounding box center [1145, 379] width 43 height 43
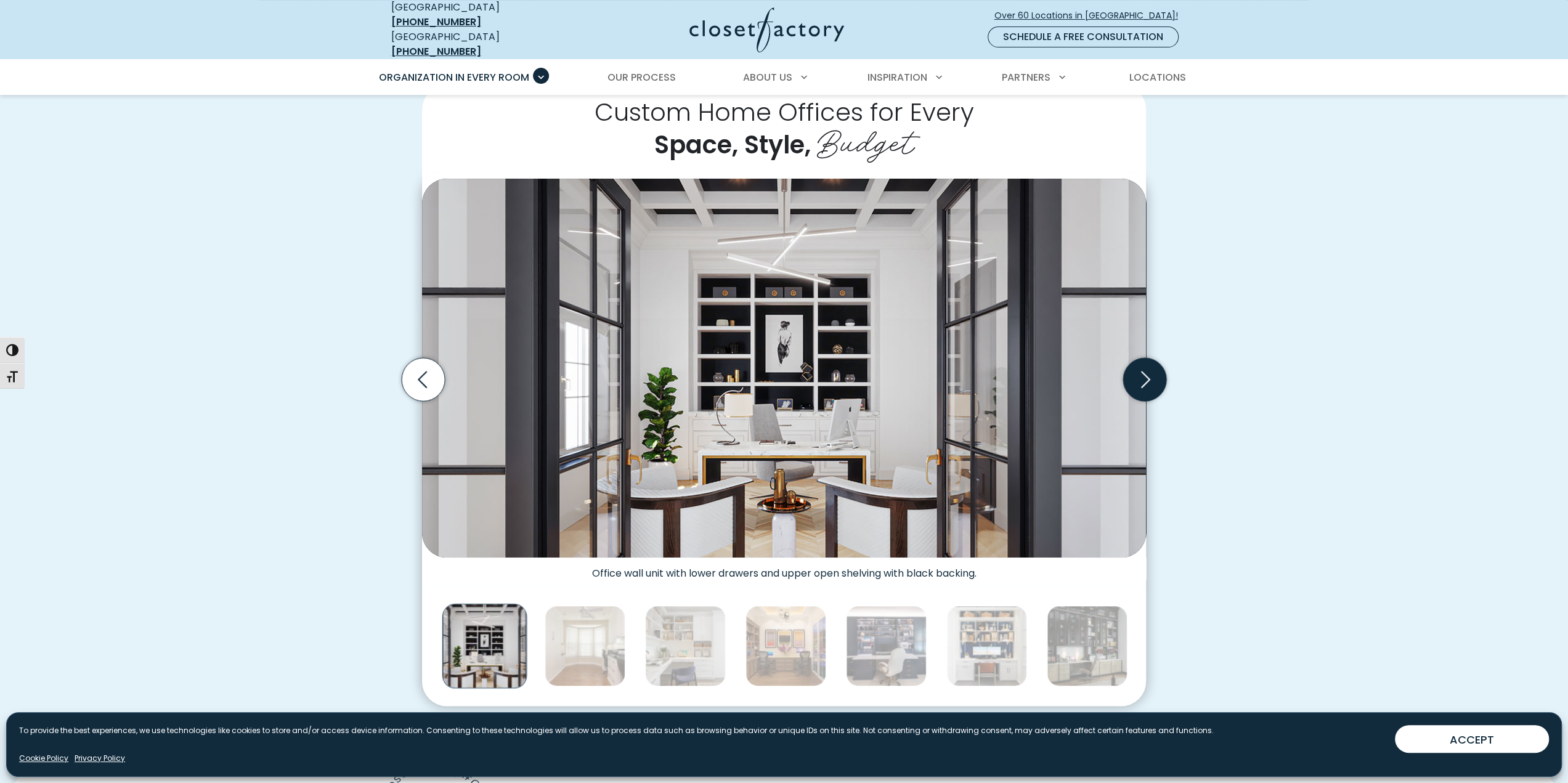
click at [1146, 379] on icon "Next slide" at bounding box center [1145, 379] width 43 height 43
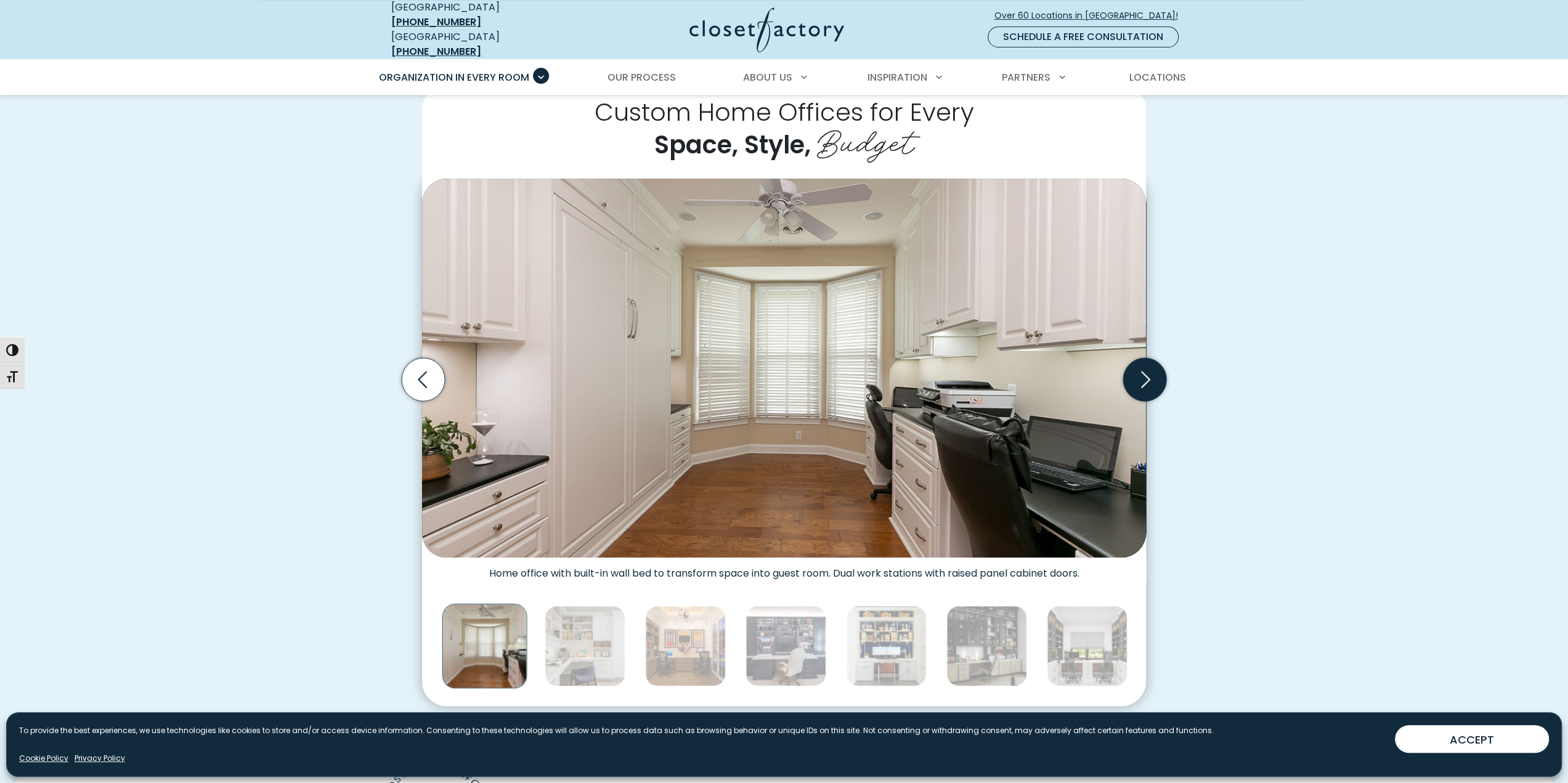
click at [1146, 379] on icon "Next slide" at bounding box center [1145, 379] width 43 height 43
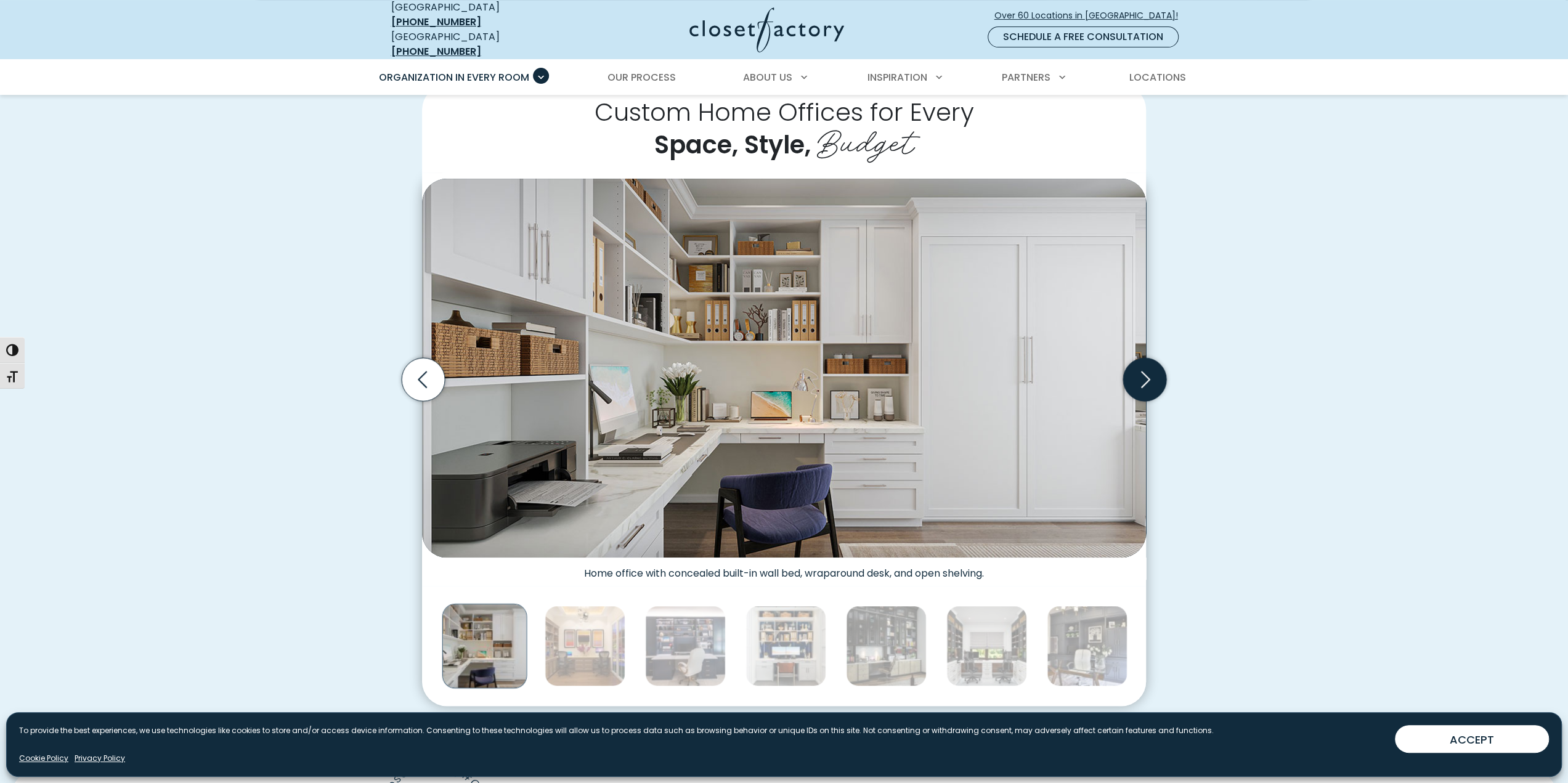
click at [1146, 379] on icon "Next slide" at bounding box center [1145, 379] width 43 height 43
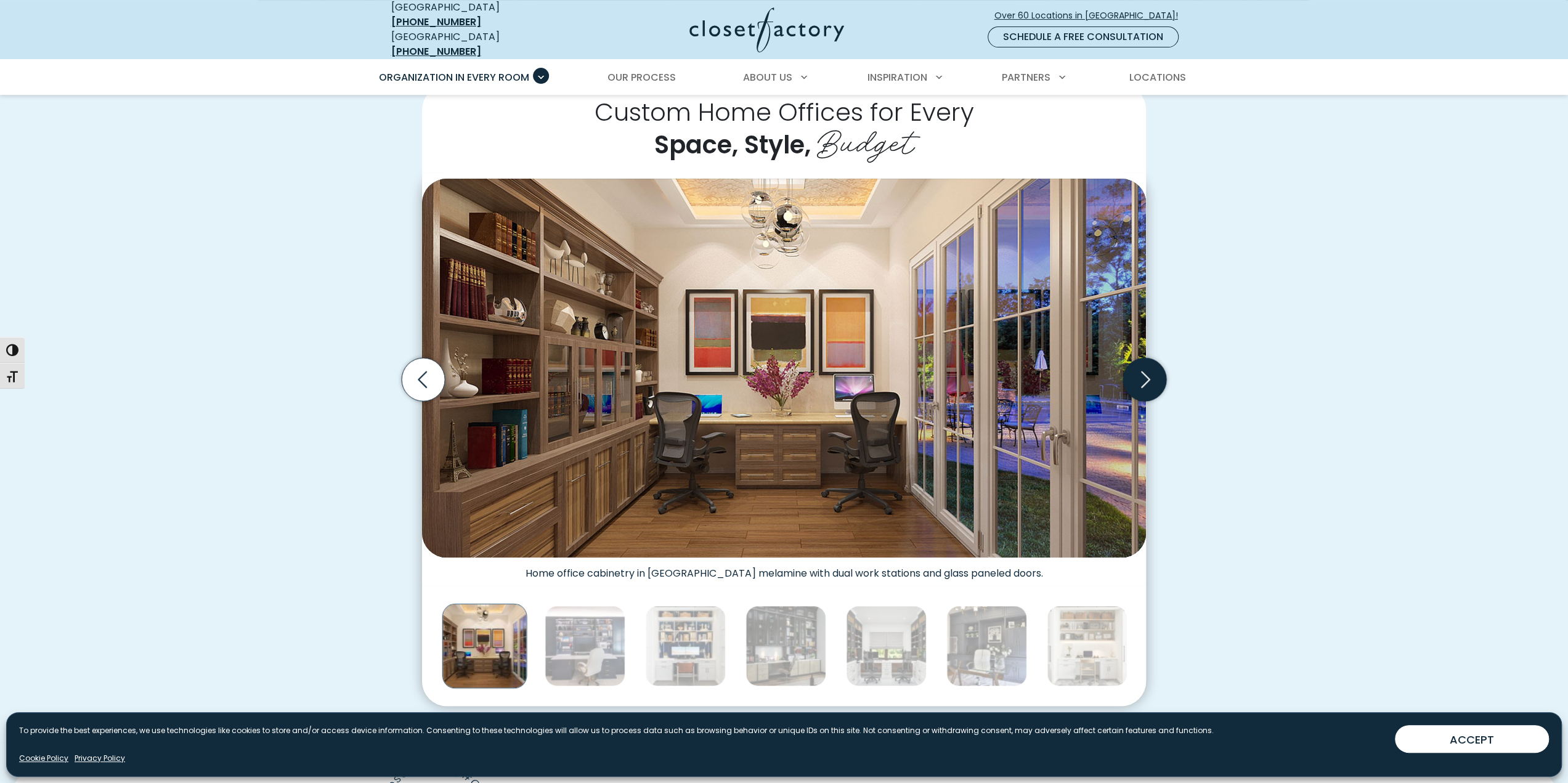
click at [1146, 379] on icon "Next slide" at bounding box center [1145, 379] width 43 height 43
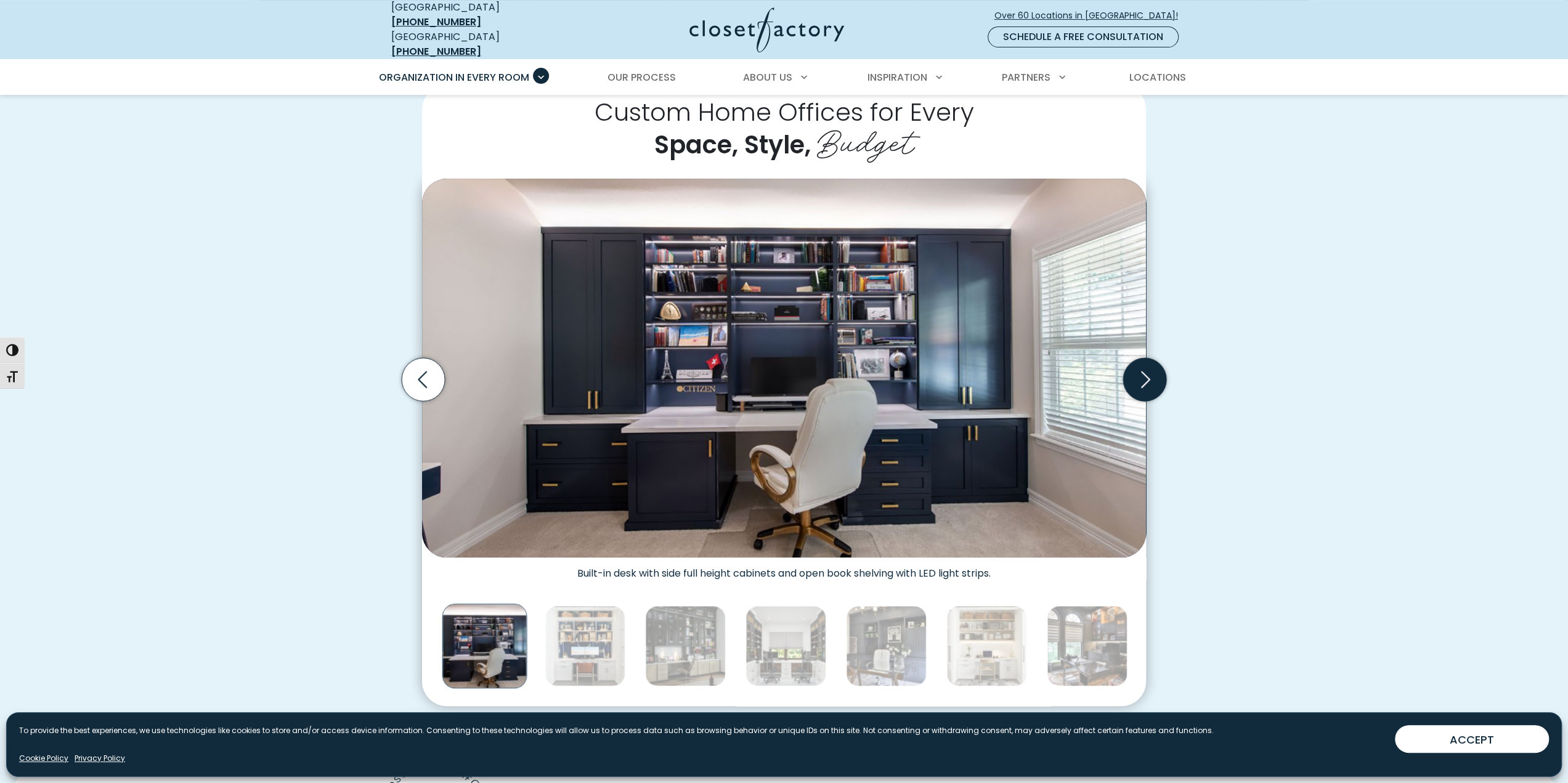
click at [1146, 379] on icon "Next slide" at bounding box center [1145, 379] width 43 height 43
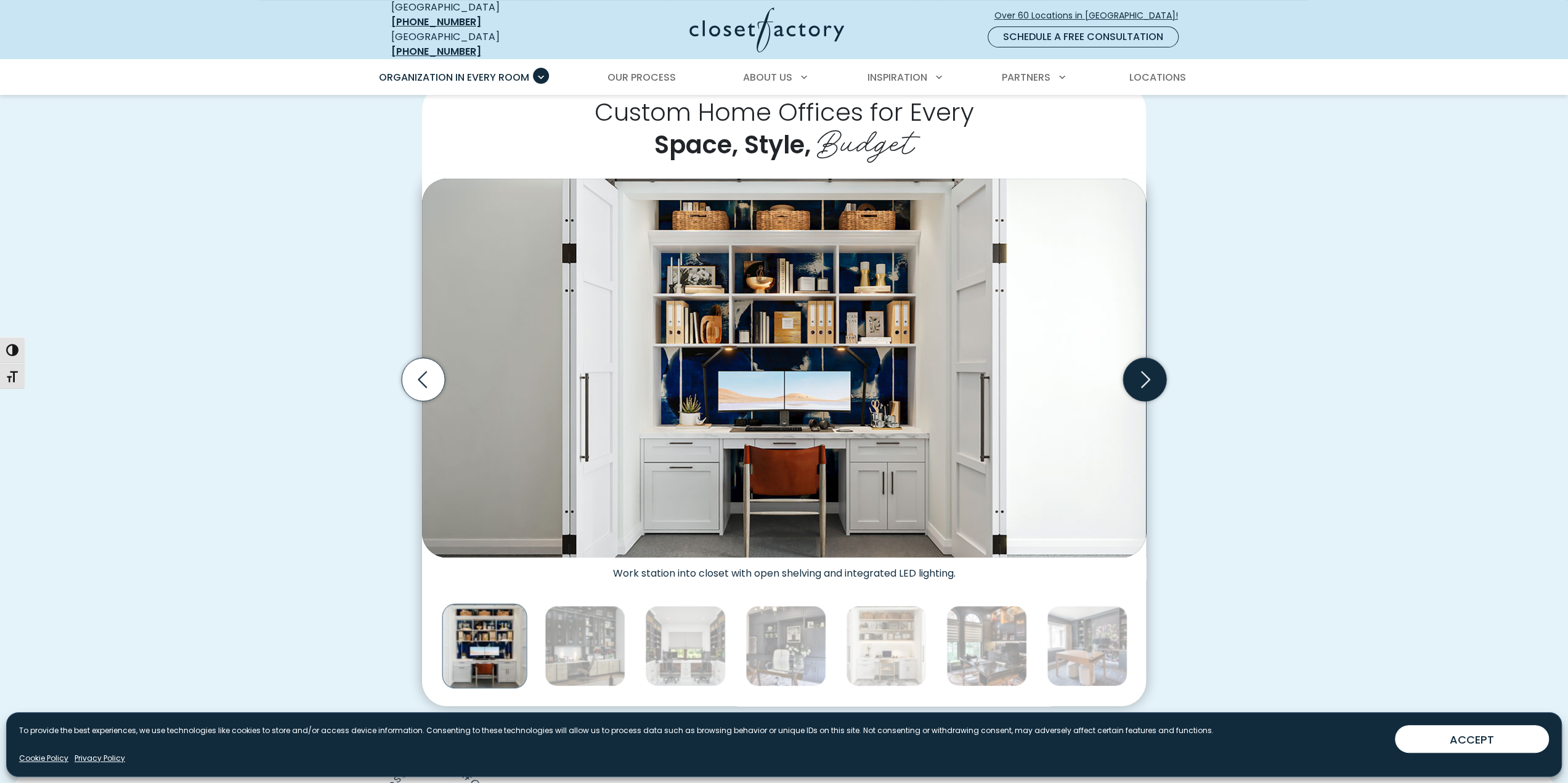
click at [1146, 379] on icon "Next slide" at bounding box center [1145, 379] width 43 height 43
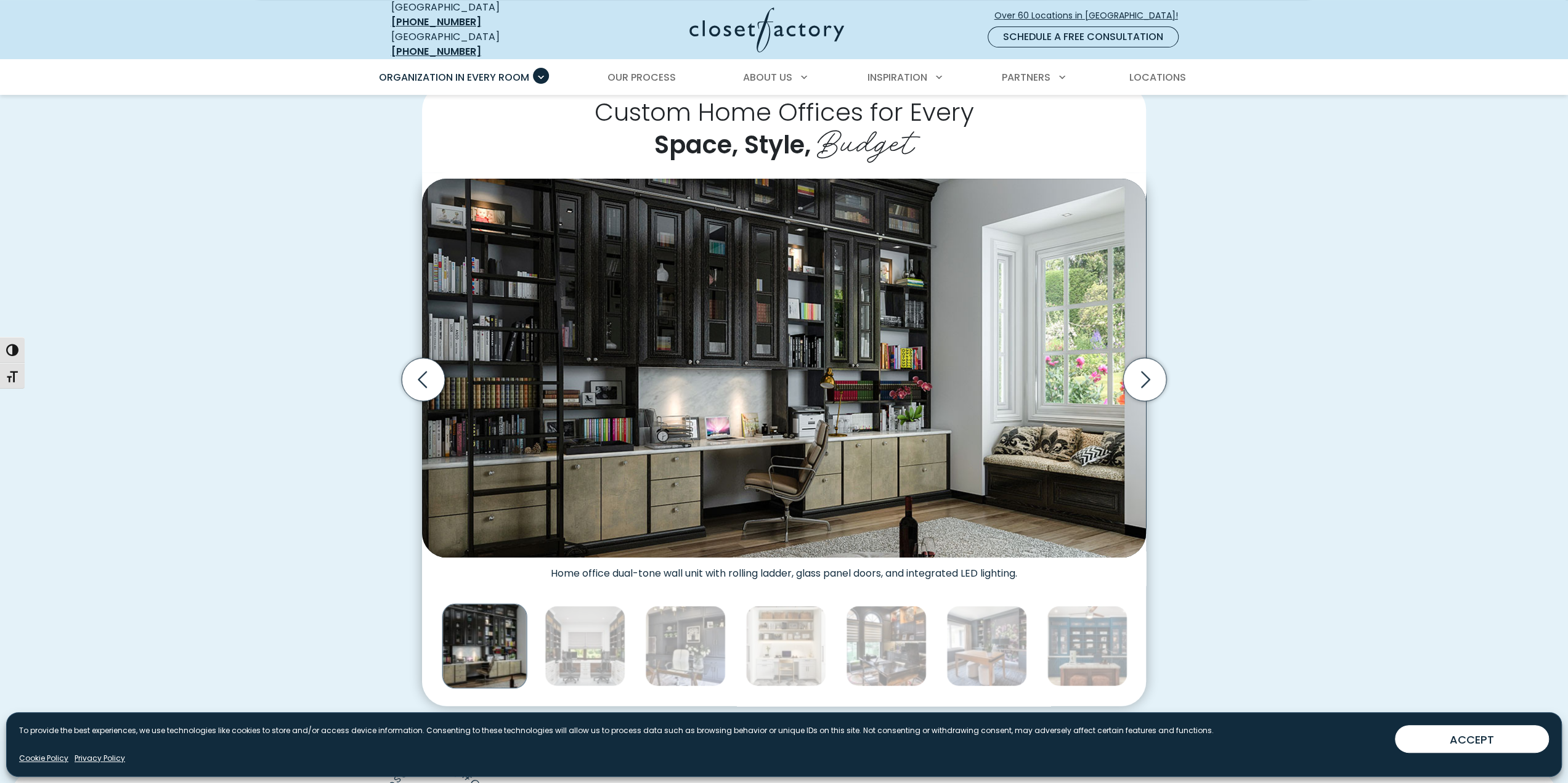
click at [1188, 367] on div "Custom Home Offices for Every Space, Style, Budget Home office dual-tone wall u…" at bounding box center [784, 395] width 813 height 621
